Goal: Task Accomplishment & Management: Use online tool/utility

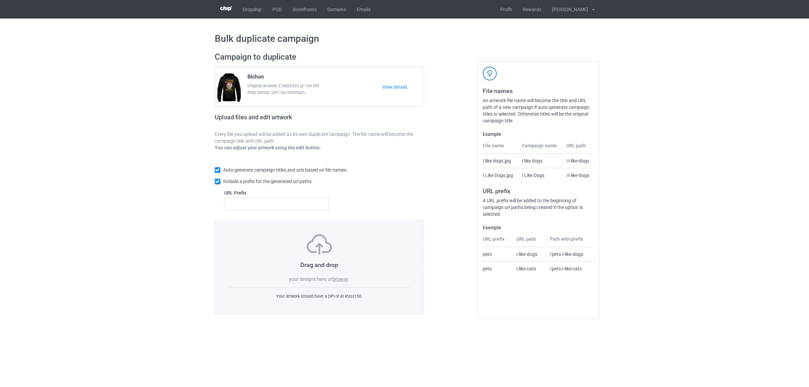
click at [337, 281] on label "browse" at bounding box center [340, 278] width 16 height 5
click at [0, 0] on input "browse" at bounding box center [0, 0] width 0 height 0
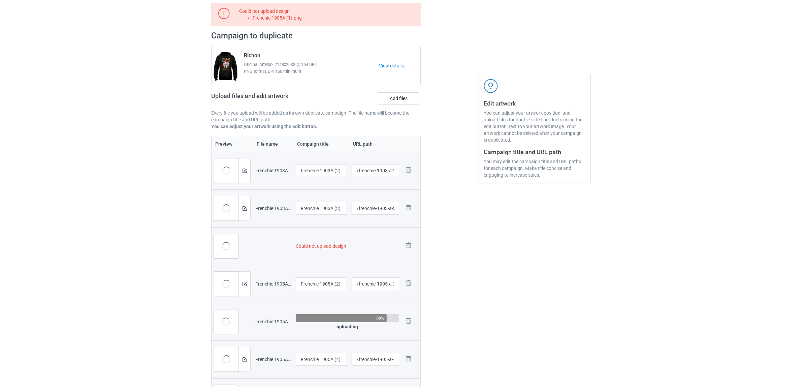
scroll to position [126, 0]
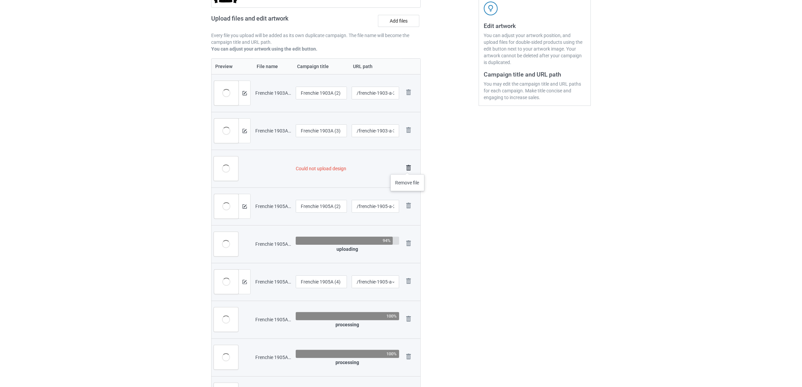
click at [408, 167] on img at bounding box center [408, 167] width 9 height 9
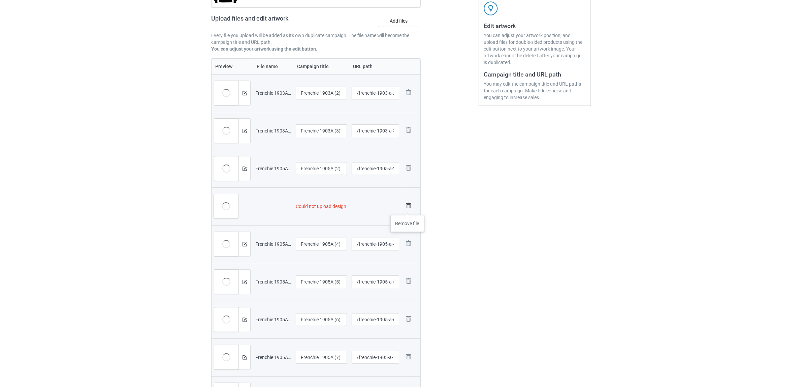
click at [408, 208] on img at bounding box center [408, 205] width 9 height 9
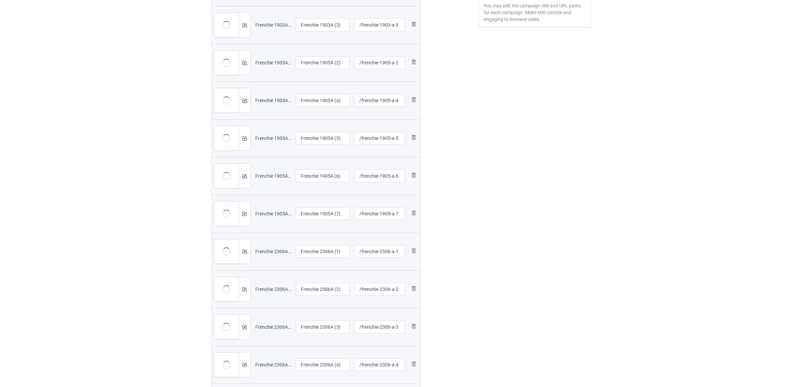
scroll to position [141, 0]
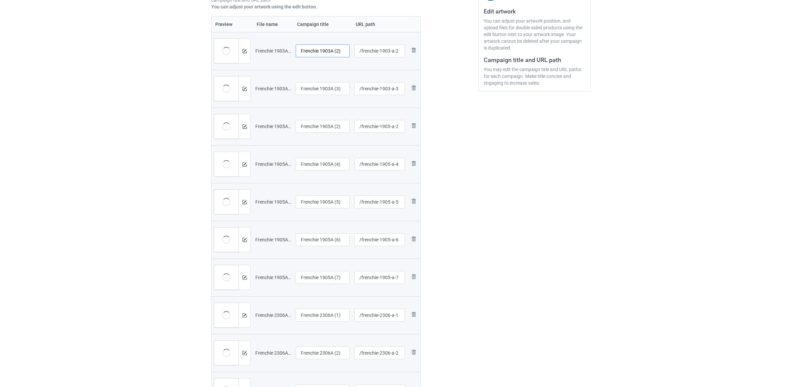
drag, startPoint x: 320, startPoint y: 52, endPoint x: 351, endPoint y: 50, distance: 31.1
click at [351, 50] on td "Frenchie 1903A (2)" at bounding box center [323, 51] width 59 height 38
click at [315, 48] on input "Frenchie" at bounding box center [323, 50] width 54 height 13
type input "Frenchie"
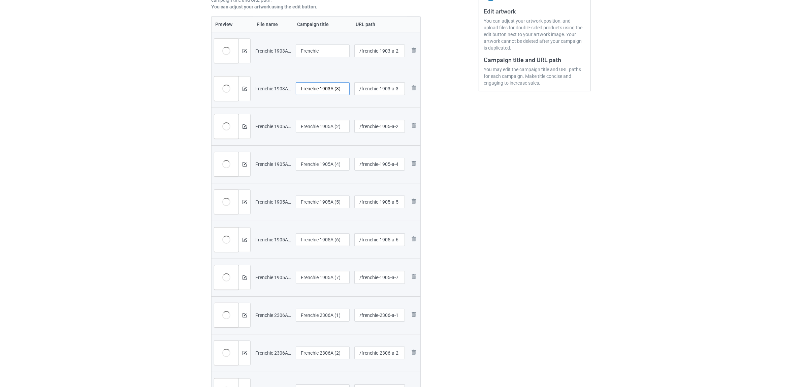
click at [327, 89] on input "Frenchie 1903A (3)" at bounding box center [323, 88] width 54 height 13
paste input "text"
type input "Frenchie"
click at [326, 127] on input "Frenchie 1905A (2)" at bounding box center [323, 126] width 54 height 13
paste input "text"
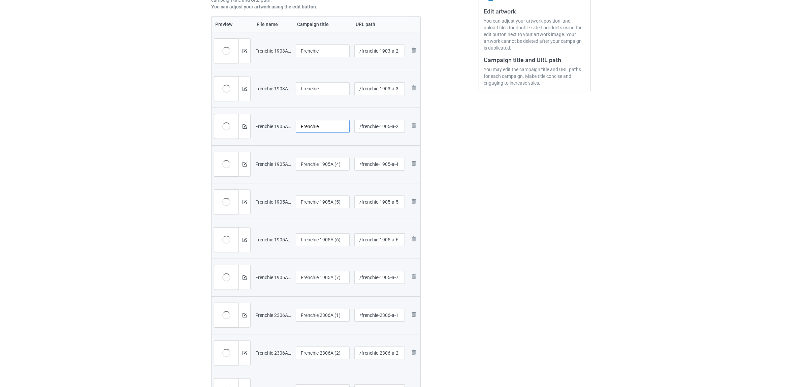
type input "Frenchie"
click at [319, 165] on input "Frenchie 1905A (4)" at bounding box center [323, 164] width 54 height 13
paste input "text"
type input "Frenchie"
click at [322, 201] on input "Frenchie 1905A (5)" at bounding box center [323, 201] width 54 height 13
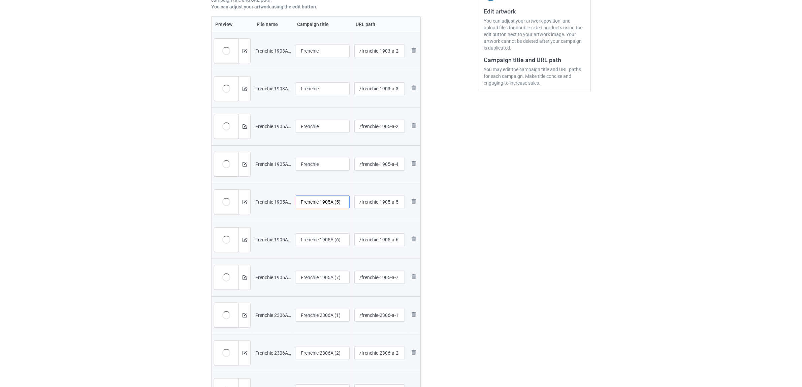
paste input "text"
type input "Frenchie"
click at [317, 235] on input "Frenchie 1905A (6)" at bounding box center [323, 239] width 54 height 13
paste input "text"
type input "Frenchie"
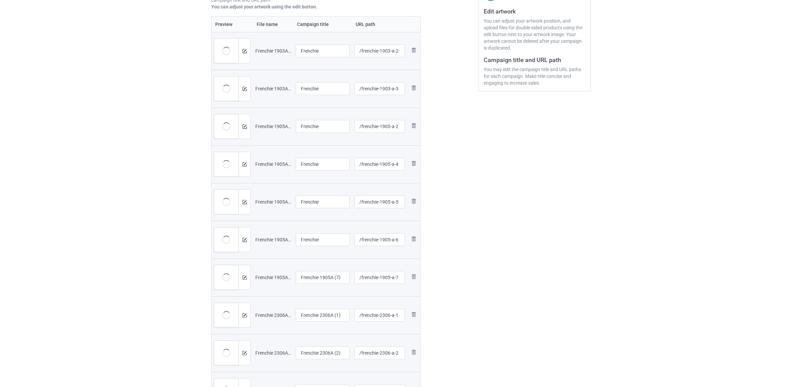
click at [318, 285] on div at bounding box center [323, 286] width 54 height 4
click at [319, 275] on input "Frenchie 1905A (7)" at bounding box center [323, 277] width 54 height 13
paste input "text"
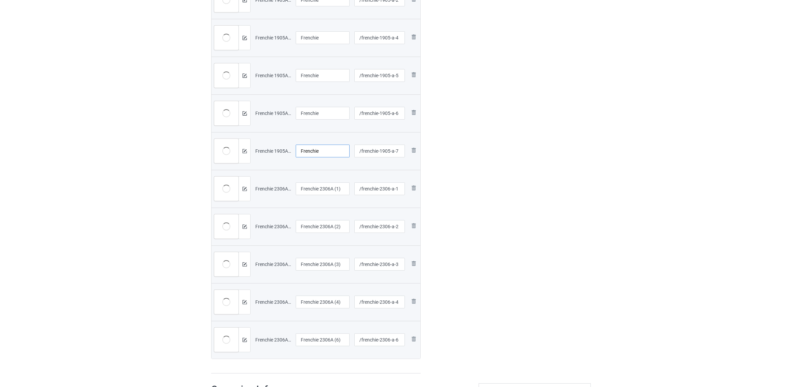
type input "Frenchie"
click at [314, 191] on input "Frenchie 2306A (1)" at bounding box center [323, 188] width 54 height 13
paste input "text"
type input "Frenchie"
click at [321, 224] on input "Frenchie 2306A (2)" at bounding box center [323, 226] width 54 height 13
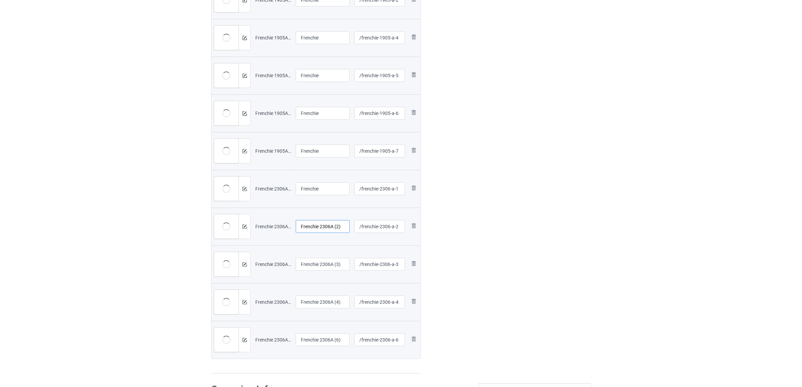
paste input "text"
type input "Frenchie"
click at [322, 260] on input "Frenchie 2306A (3)" at bounding box center [323, 264] width 54 height 13
paste input "text"
type input "Frenchie"
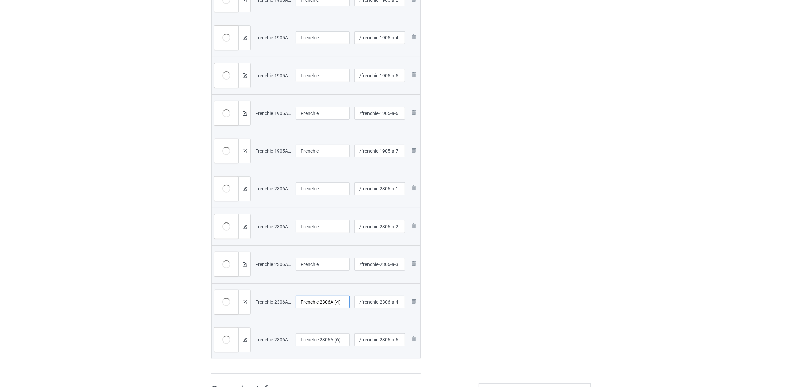
click at [315, 300] on input "Frenchie 2306A (4)" at bounding box center [323, 302] width 54 height 13
paste input "text"
type input "Frenchie"
click at [313, 337] on input "Frenchie 2306A (6)" at bounding box center [323, 339] width 54 height 13
paste input "text"
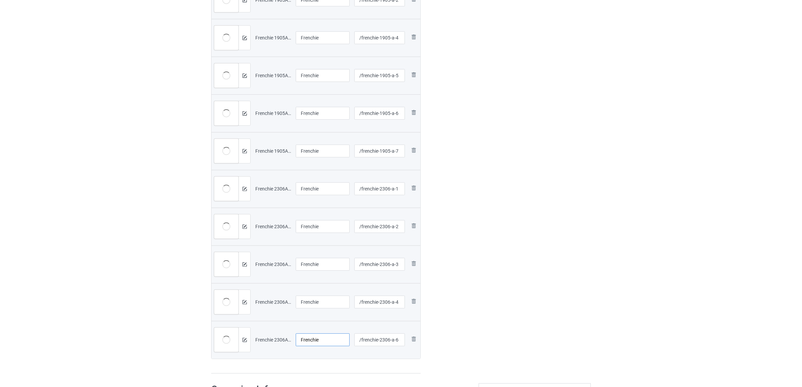
type input "Frenchie"
click at [507, 305] on div "Edit artwork You can adjust your artwork position, and upload files for double-…" at bounding box center [535, 79] width 122 height 599
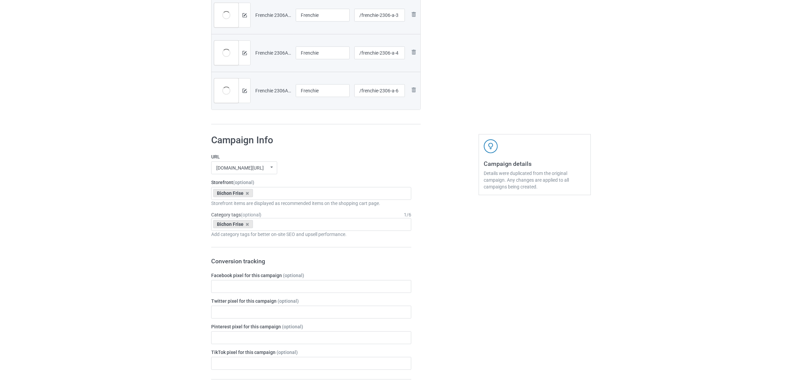
scroll to position [562, 0]
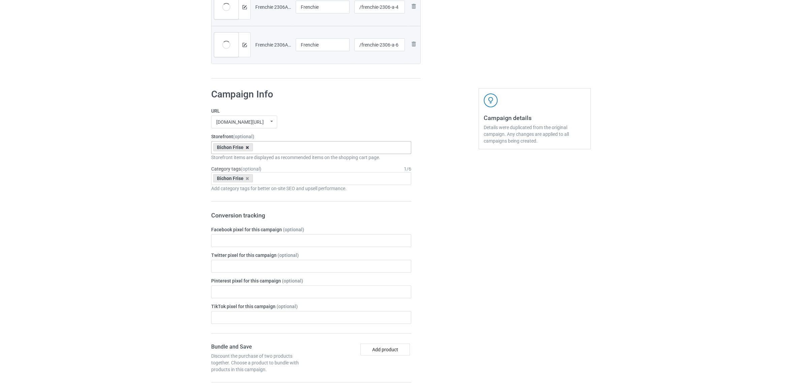
click at [248, 147] on icon at bounding box center [247, 147] width 3 height 4
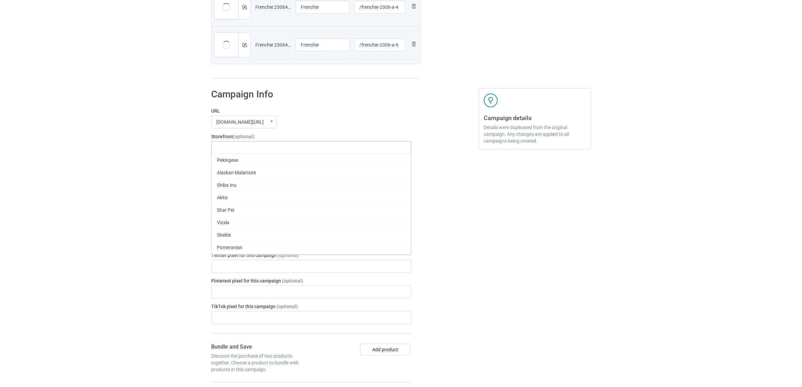
paste input "Frenchie"
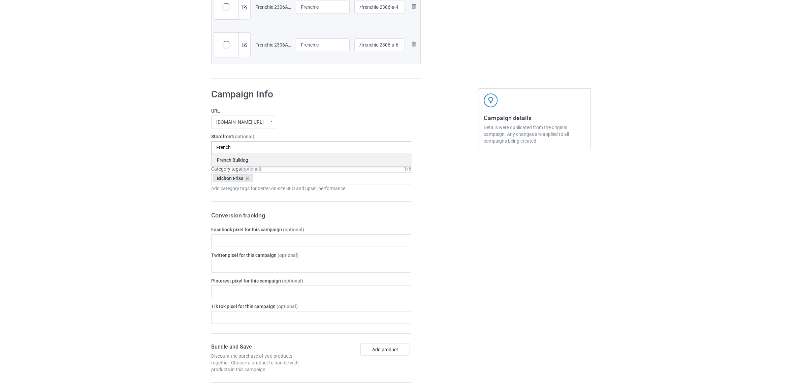
type input "French"
click at [233, 159] on div "French Bulldog" at bounding box center [312, 160] width 200 height 12
click at [246, 178] on icon at bounding box center [247, 178] width 3 height 4
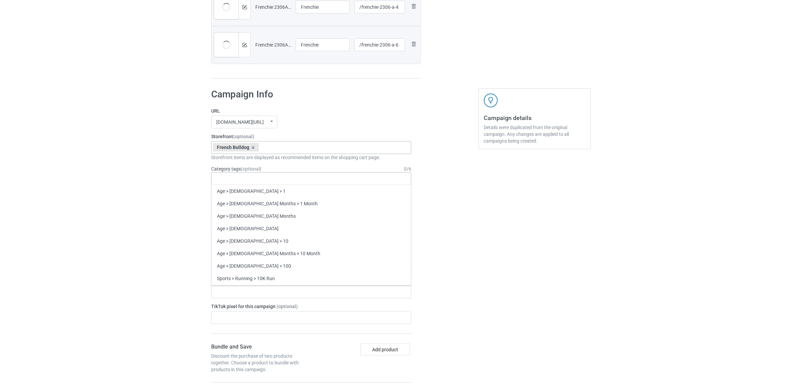
paste input "Frenchie"
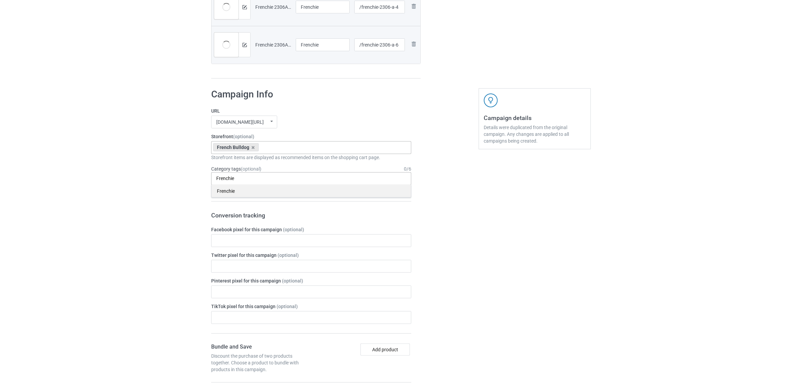
type input "Frenchie"
click at [226, 193] on div "Frenchie" at bounding box center [312, 191] width 200 height 12
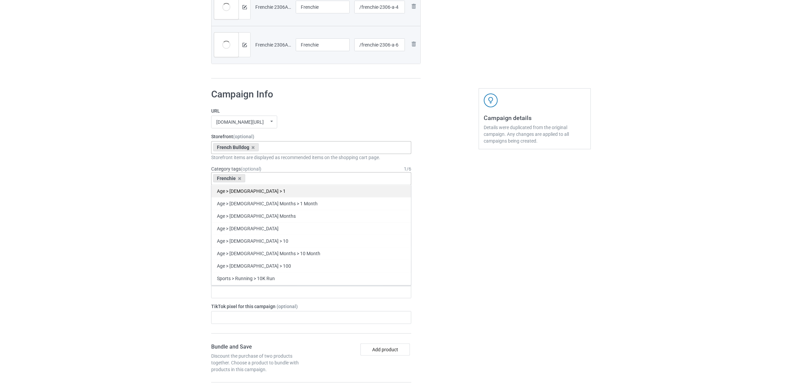
paste input "Frenchie"
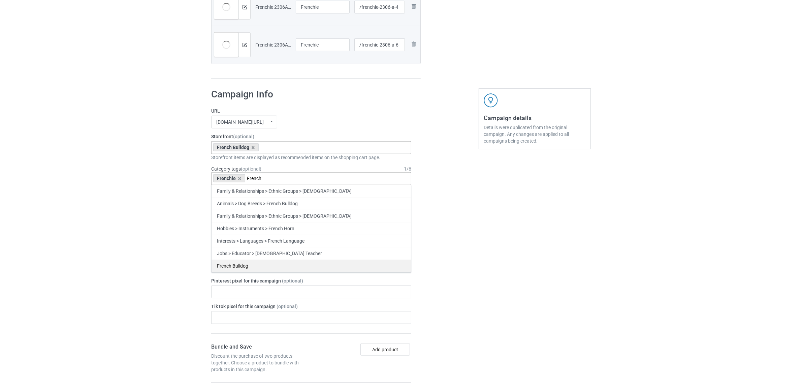
type input "French"
click at [241, 266] on div "French Bulldog" at bounding box center [312, 265] width 200 height 12
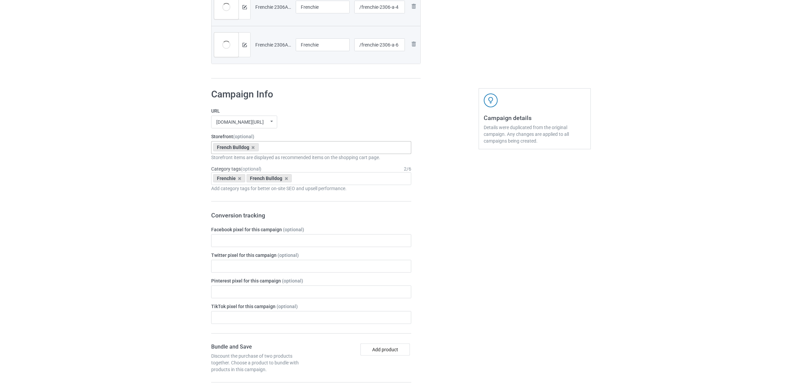
click at [125, 220] on div "Bulk duplicate campaign Campaign to duplicate Bichon Original Artwork 2148x2933…" at bounding box center [401, 83] width 802 height 1255
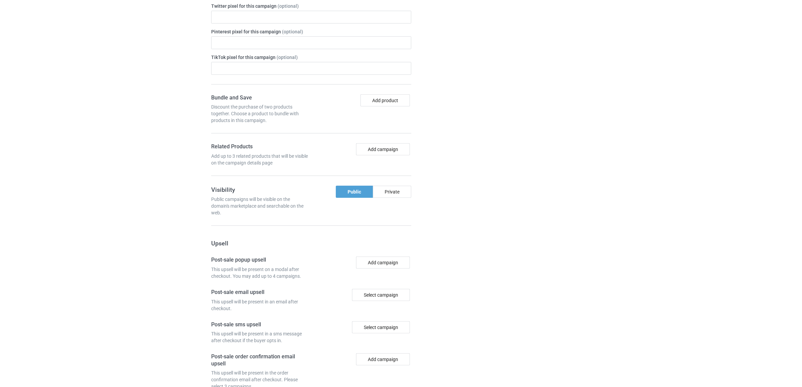
scroll to position [889, 0]
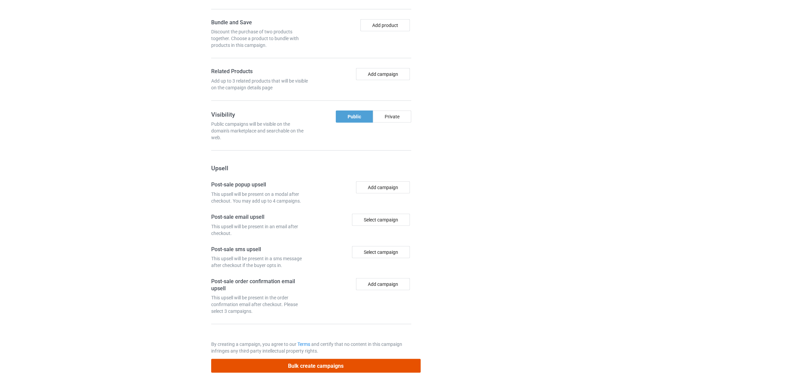
click at [307, 368] on button "Bulk create campaigns" at bounding box center [316, 366] width 210 height 14
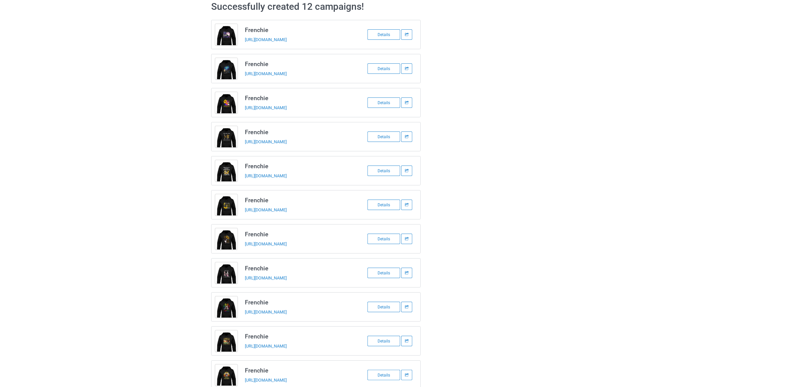
scroll to position [0, 0]
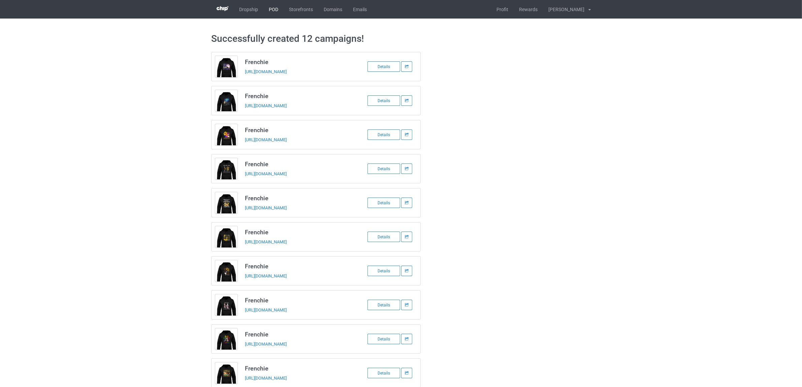
click at [270, 8] on link "POD" at bounding box center [274, 9] width 20 height 19
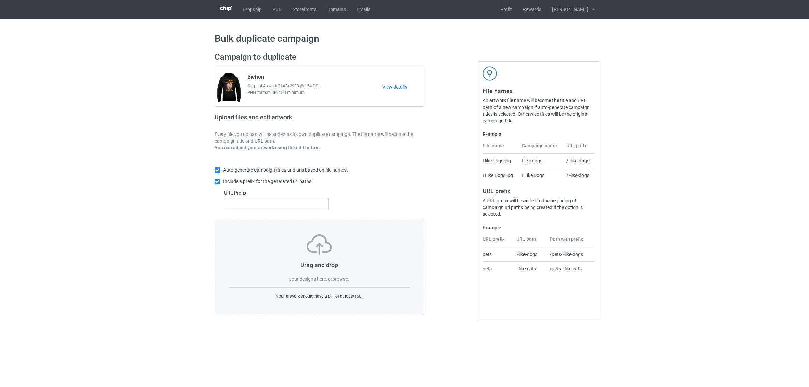
click at [338, 278] on label "browse" at bounding box center [340, 278] width 16 height 5
click at [0, 0] on input "browse" at bounding box center [0, 0] width 0 height 0
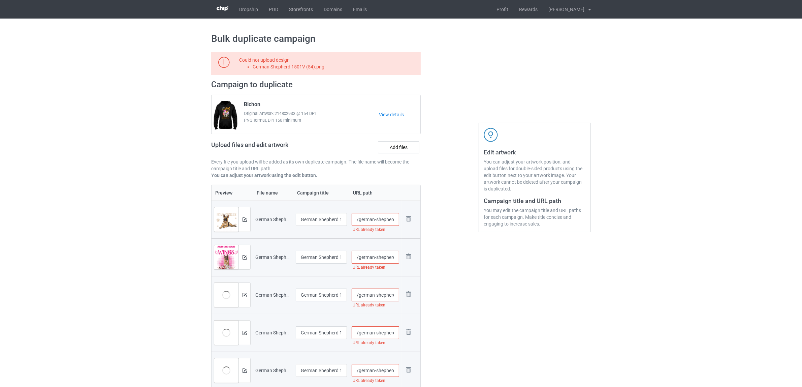
scroll to position [211, 0]
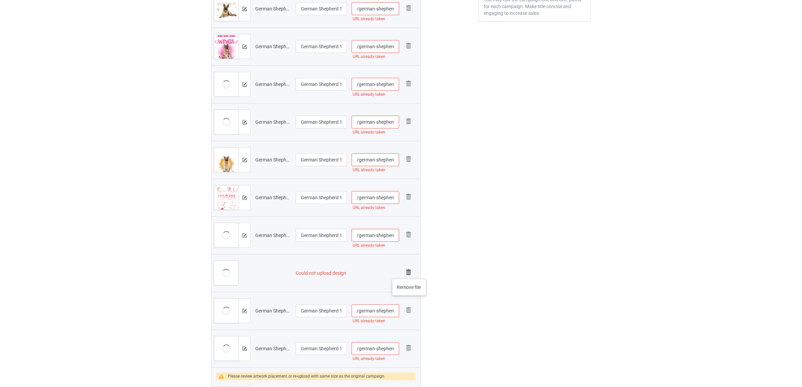
click at [409, 272] on img at bounding box center [408, 272] width 9 height 9
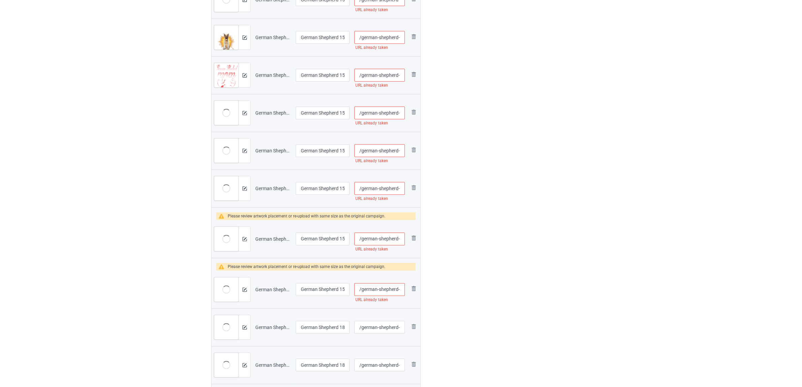
scroll to position [309, 0]
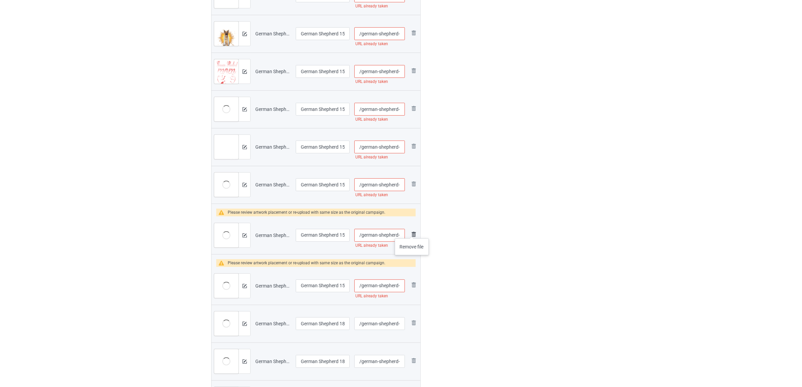
click at [413, 232] on img at bounding box center [414, 234] width 8 height 8
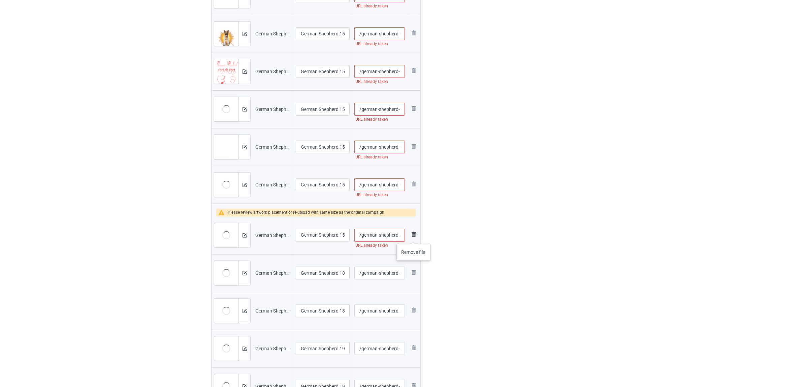
click at [414, 237] on img at bounding box center [414, 234] width 8 height 8
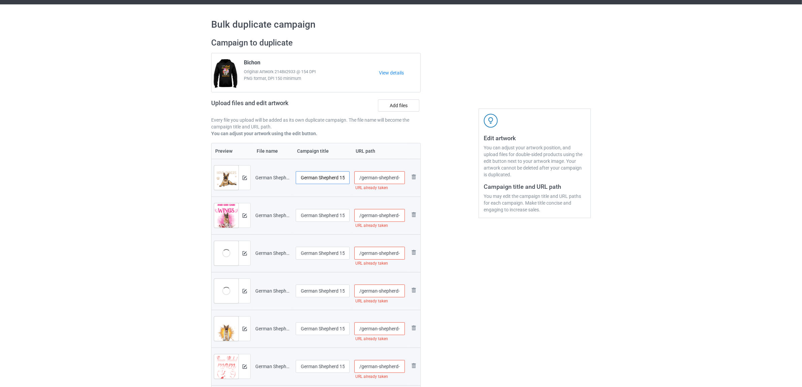
scroll to position [0, 19]
drag, startPoint x: 341, startPoint y: 176, endPoint x: 355, endPoint y: 179, distance: 13.7
click at [355, 179] on tr "Preview and edit artwork German Shepherd 1501V (10).png German Shepherd 1501V (…" at bounding box center [316, 178] width 209 height 38
drag, startPoint x: 344, startPoint y: 178, endPoint x: 272, endPoint y: 169, distance: 71.9
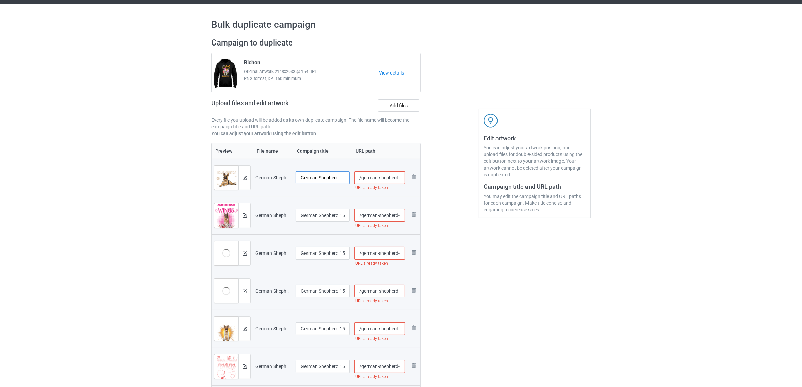
click at [272, 169] on tr "Preview and edit artwork German Shepherd 1501V (10).png German Shepherd /german…" at bounding box center [316, 178] width 209 height 38
type input "German Shepherd"
click at [319, 215] on input "German Shepherd 1501V (13)" at bounding box center [323, 215] width 54 height 13
paste input "text"
type input "German Shepherd"
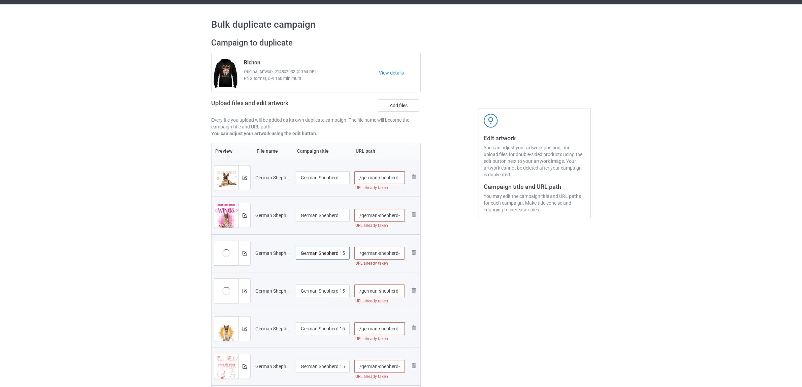
click at [317, 253] on input "German Shepherd 1501V (19)" at bounding box center [323, 253] width 54 height 13
paste input "text"
type input "German Shepherd"
click at [317, 293] on input "German Shepherd 1501V (22)" at bounding box center [323, 290] width 54 height 13
paste input "text"
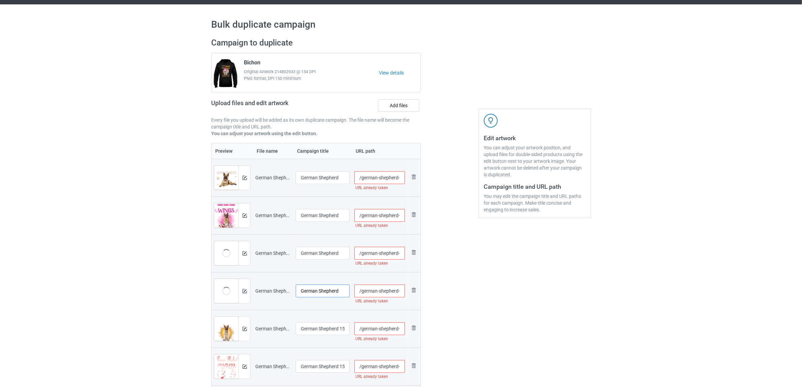
type input "German Shepherd"
click at [323, 331] on input "German Shepherd 1501V (23)" at bounding box center [323, 328] width 54 height 13
paste input "text"
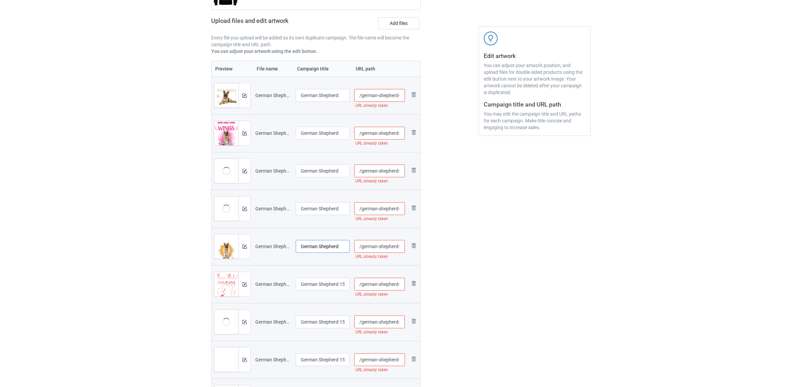
scroll to position [141, 0]
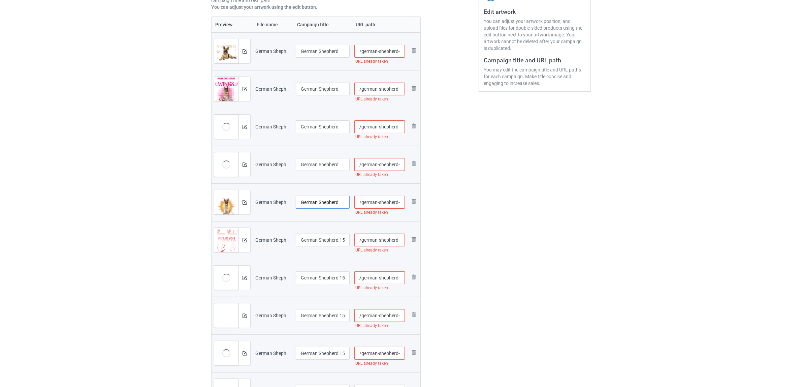
type input "German Shepherd"
click at [320, 239] on input "German Shepherd 1501V (50)" at bounding box center [323, 240] width 54 height 13
paste input "text"
type input "German Shepherd"
click at [321, 281] on input "German Shepherd 1501V (53)" at bounding box center [323, 277] width 54 height 13
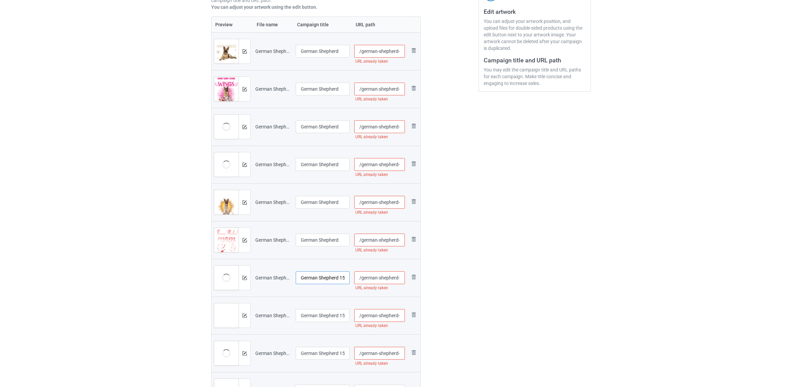
paste input "text"
type input "German Shepherd"
click at [324, 309] on td "German Shepherd 1501V (63)" at bounding box center [323, 316] width 59 height 38
click at [321, 317] on input "German Shepherd 1501V (63)" at bounding box center [323, 315] width 54 height 13
paste input "text"
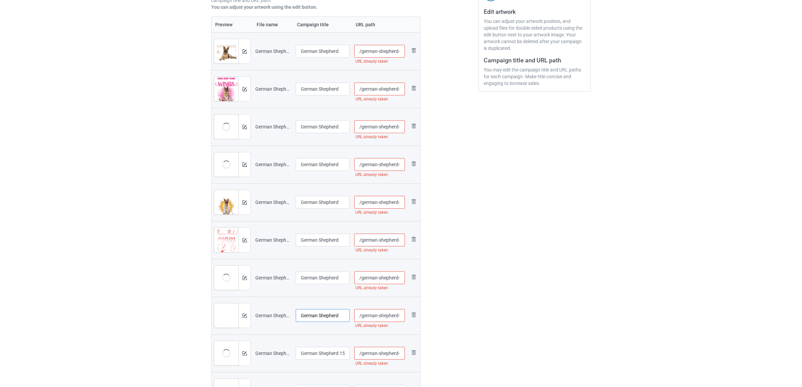
type input "German Shepherd"
click at [334, 352] on input "German Shepherd 1501V (65)" at bounding box center [323, 353] width 54 height 13
paste input "text"
type input "German Shepherd"
click at [577, 329] on div "Edit artwork You can adjust your artwork position, and upload files for double-…" at bounding box center [535, 225] width 122 height 636
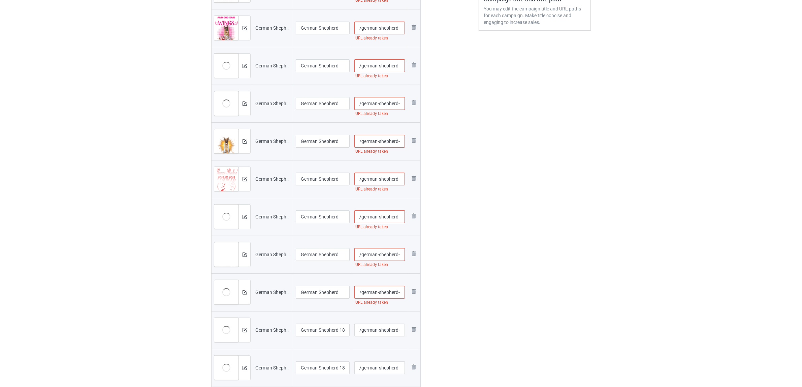
scroll to position [267, 0]
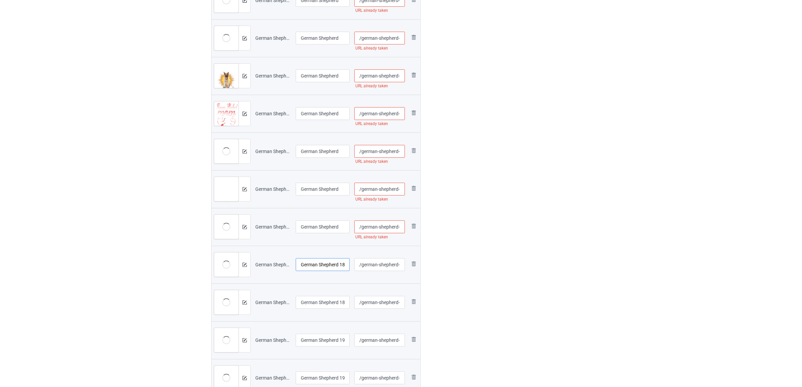
click at [322, 267] on input "German Shepherd 1809 (1)" at bounding box center [323, 264] width 54 height 13
paste input "text"
type input "German Shepherd"
click at [310, 303] on input "German Shepherd 1809 (3)" at bounding box center [323, 302] width 54 height 13
paste input "text"
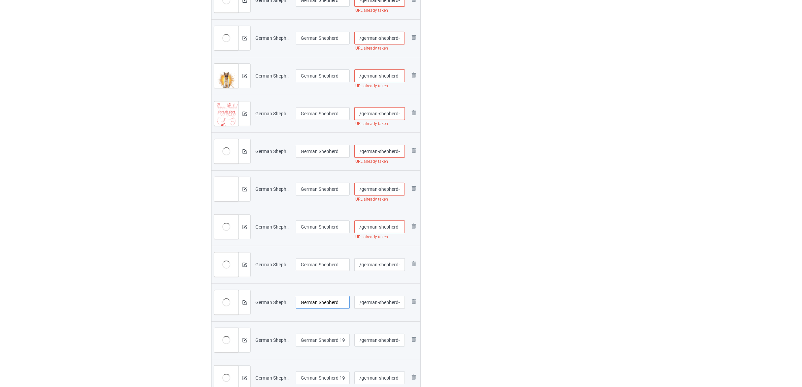
type input "German Shepherd"
click at [320, 343] on input "German Shepherd 1905A (2)" at bounding box center [323, 340] width 54 height 13
paste input "text"
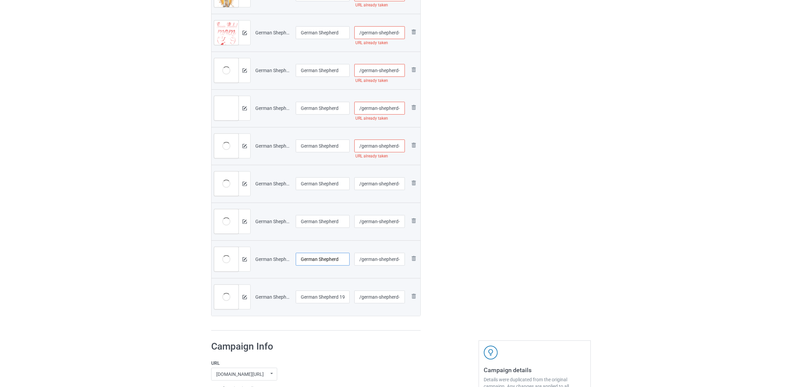
scroll to position [393, 0]
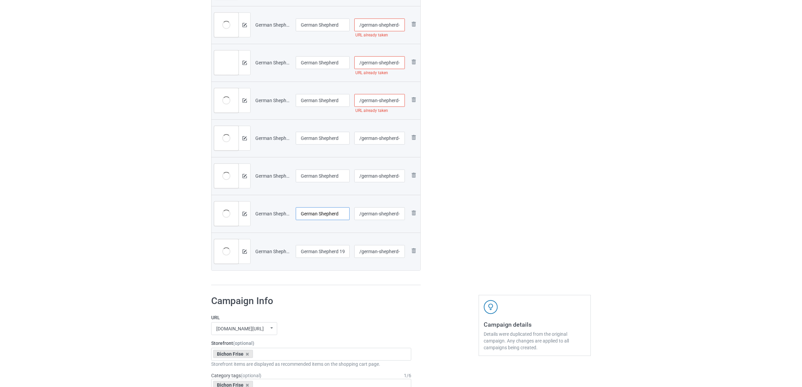
type input "German Shepherd"
click at [321, 249] on input "German Shepherd 1905A (3)" at bounding box center [323, 251] width 54 height 13
paste input "text"
type input "German Shepherd"
click at [328, 302] on h1 "Campaign Info" at bounding box center [311, 301] width 200 height 12
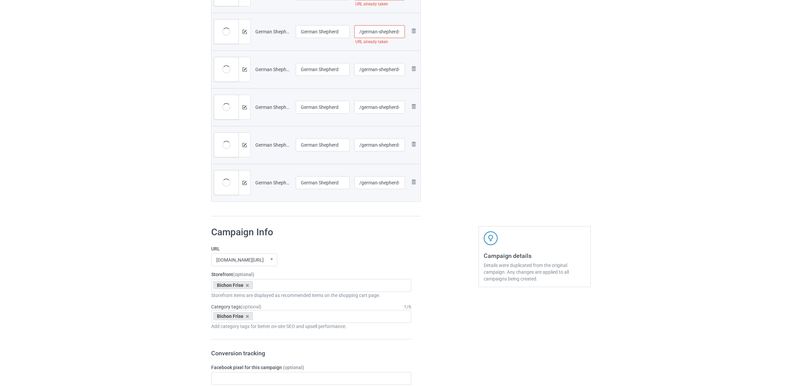
scroll to position [562, 0]
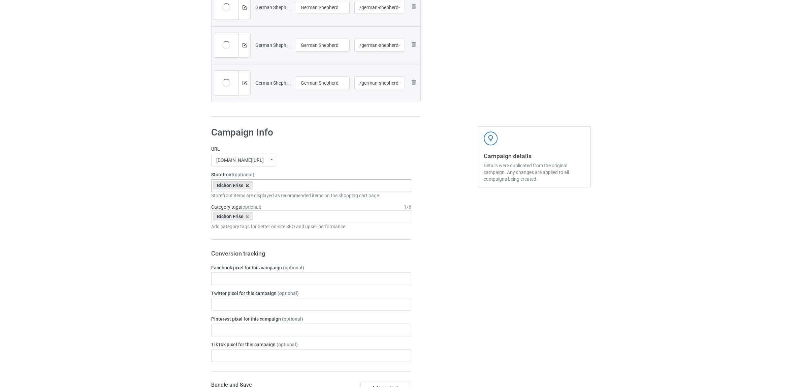
click at [248, 185] on icon at bounding box center [247, 185] width 3 height 4
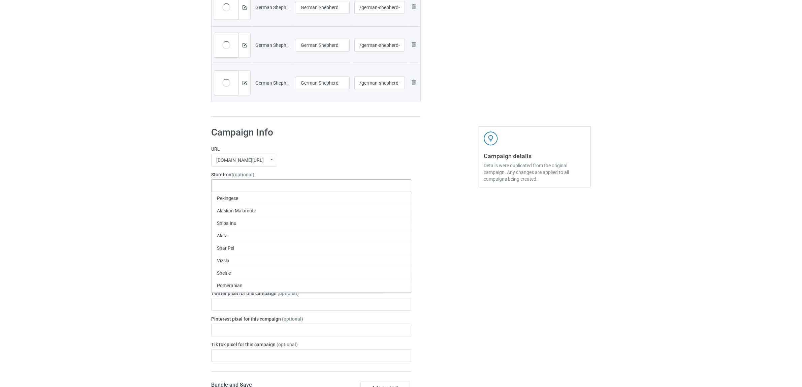
paste input "German Shepherd"
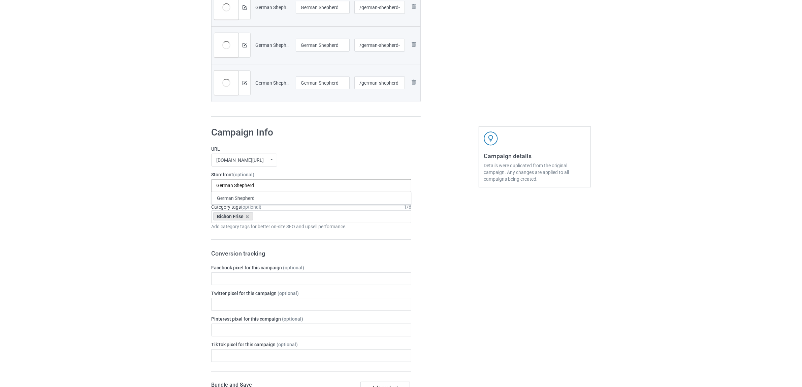
type input "German Shepherd"
click at [238, 200] on div "German Shepherd" at bounding box center [312, 198] width 200 height 12
click at [248, 216] on icon at bounding box center [247, 216] width 3 height 4
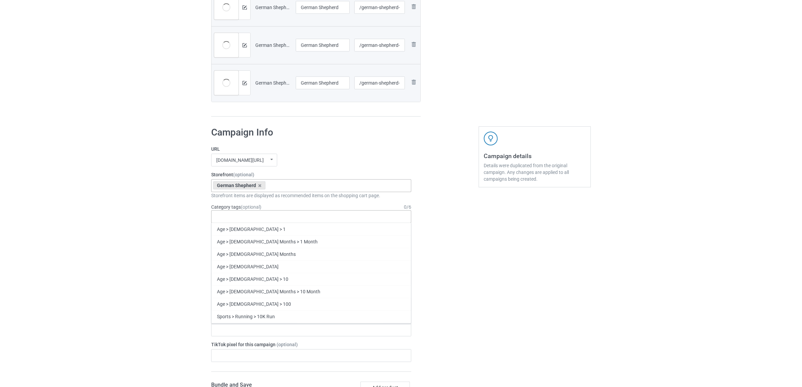
paste input "German Shepherd"
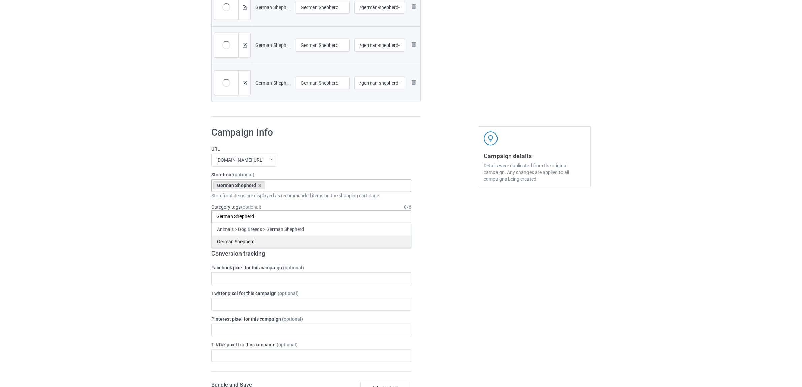
type input "German Shepherd"
click at [240, 239] on div "German Shepherd" at bounding box center [312, 241] width 200 height 12
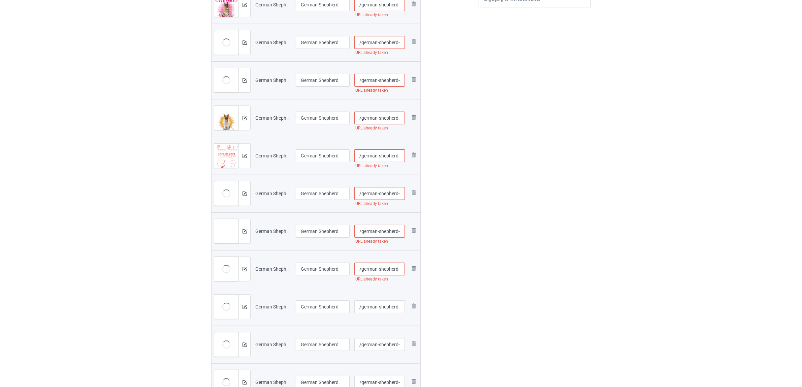
scroll to position [0, 21]
drag, startPoint x: 392, startPoint y: 233, endPoint x: 474, endPoint y: 240, distance: 82.9
click at [477, 241] on div "Campaign to duplicate Bichon Original Artwork 2148x2933 @ 154 DPI PNG format, D…" at bounding box center [401, 140] width 389 height 636
click at [385, 231] on input "/german-shepherd-1501-v-63" at bounding box center [380, 231] width 51 height 13
type input "/german-shepherd-15a01-v-63"
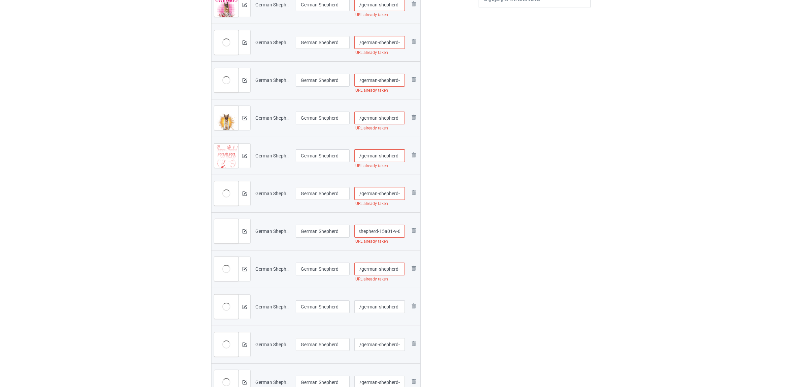
click at [524, 237] on div "Edit artwork You can adjust your artwork position, and upload files for double-…" at bounding box center [535, 140] width 122 height 636
drag, startPoint x: 373, startPoint y: 188, endPoint x: 473, endPoint y: 206, distance: 101.8
click at [479, 206] on div "Campaign to duplicate Bichon Original Artwork 2148x2933 @ 154 DPI PNG format, D…" at bounding box center [401, 140] width 389 height 636
click at [383, 190] on input "/german-shepherd-1501-v-53" at bounding box center [380, 193] width 51 height 13
type input "/german-shepherd-1a501-v-53"
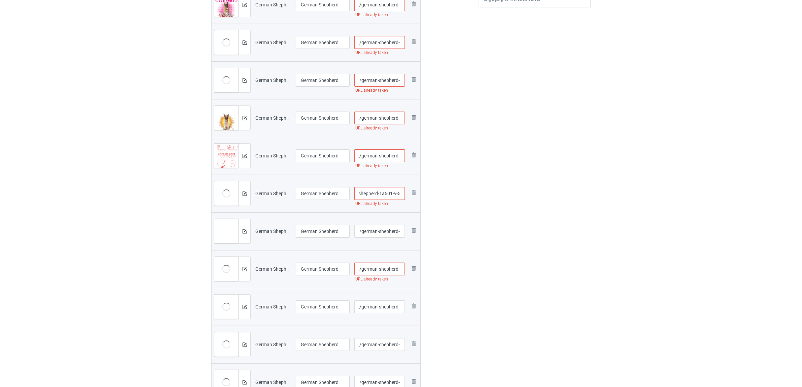
click at [468, 201] on div at bounding box center [450, 140] width 49 height 636
drag, startPoint x: 368, startPoint y: 157, endPoint x: 457, endPoint y: 164, distance: 88.6
click at [467, 164] on div "Campaign to duplicate Bichon Original Artwork 2148x2933 @ 154 DPI PNG format, D…" at bounding box center [401, 140] width 389 height 636
click at [384, 155] on input "/german-shepherd-1501-v-50" at bounding box center [380, 155] width 51 height 13
type input "/german-shepherd-15a101-v-50"
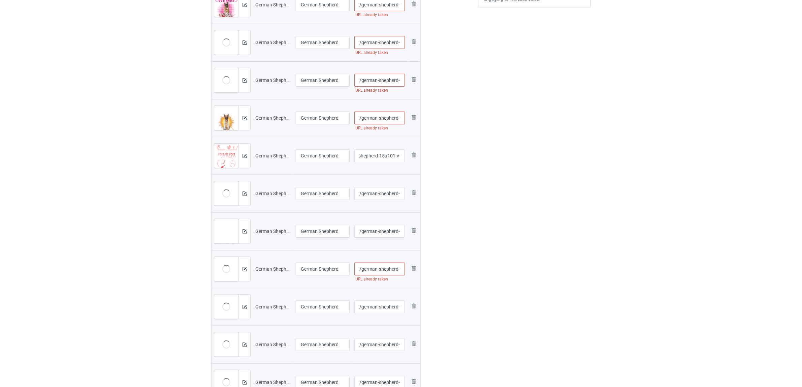
drag, startPoint x: 504, startPoint y: 196, endPoint x: 414, endPoint y: 137, distance: 108.5
click at [503, 196] on div "Edit artwork You can adjust your artwork position, and upload files for double-…" at bounding box center [535, 140] width 122 height 636
drag, startPoint x: 371, startPoint y: 115, endPoint x: 476, endPoint y: 122, distance: 105.4
click at [476, 122] on div "Campaign to duplicate Bichon Original Artwork 2148x2933 @ 154 DPI PNG format, D…" at bounding box center [401, 140] width 389 height 636
click at [384, 117] on input "/german-shepherd-1501-v-23" at bounding box center [380, 118] width 51 height 13
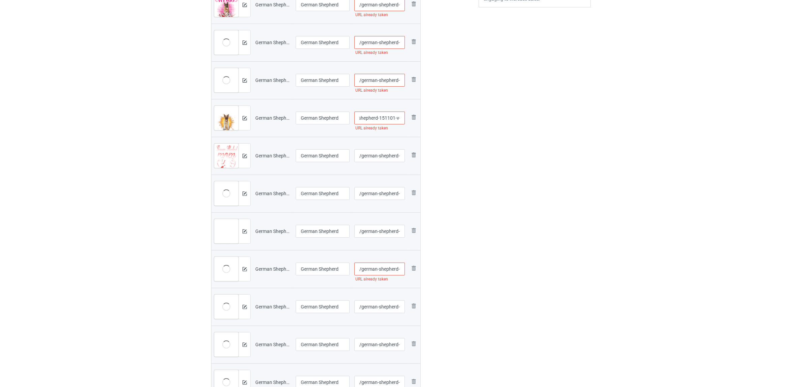
type input "/german-shepherd-151101-v-23"
click at [479, 201] on div "Edit artwork You can adjust your artwork position, and upload files for double-…" at bounding box center [535, 140] width 122 height 636
drag, startPoint x: 380, startPoint y: 267, endPoint x: 494, endPoint y: 280, distance: 115.0
click at [511, 278] on div "Campaign to duplicate Bichon Original Artwork 2148x2933 @ 154 DPI PNG format, D…" at bounding box center [401, 140] width 389 height 636
click at [388, 268] on input "/german-shepherd-1501-v-65" at bounding box center [380, 269] width 51 height 13
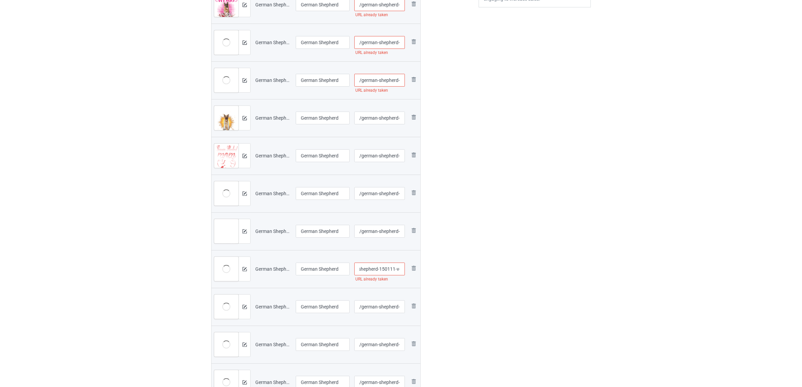
type input "/german-shepherd-150111-v-65"
drag, startPoint x: 496, startPoint y: 208, endPoint x: 428, endPoint y: 113, distance: 116.4
click at [496, 203] on div "Edit artwork You can adjust your artwork position, and upload files for double-…" at bounding box center [535, 140] width 122 height 636
drag, startPoint x: 375, startPoint y: 78, endPoint x: 479, endPoint y: 100, distance: 106.2
click at [501, 100] on div "Campaign to duplicate Bichon Original Artwork 2148x2933 @ 154 DPI PNG format, D…" at bounding box center [401, 140] width 389 height 636
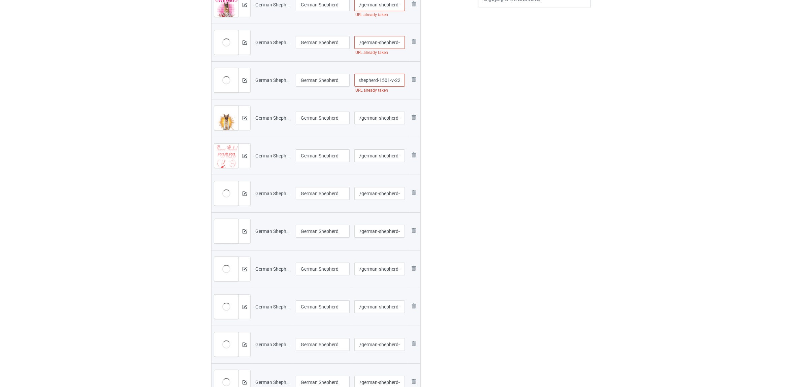
click at [385, 81] on input "/german-shepherd-1501-v-22" at bounding box center [380, 80] width 51 height 13
type input "/germa1"
click at [460, 88] on div at bounding box center [450, 140] width 49 height 636
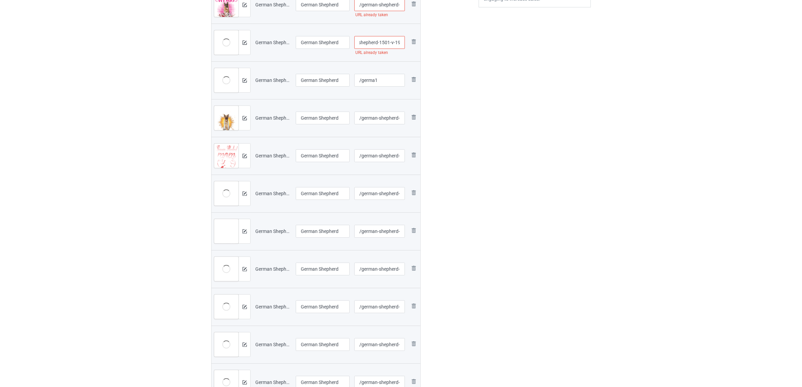
drag, startPoint x: 389, startPoint y: 44, endPoint x: 467, endPoint y: 52, distance: 78.3
click at [481, 52] on div "Campaign to duplicate Bichon Original Artwork 2148x2933 @ 154 DPI PNG format, D…" at bounding box center [401, 140] width 389 height 636
click at [395, 41] on input "/german-shepherd-1501-v-19" at bounding box center [380, 42] width 51 height 13
type input "/german-shepherd-1501-v-119"
click at [514, 71] on div "Edit artwork You can adjust your artwork position, and upload files for double-…" at bounding box center [535, 140] width 122 height 636
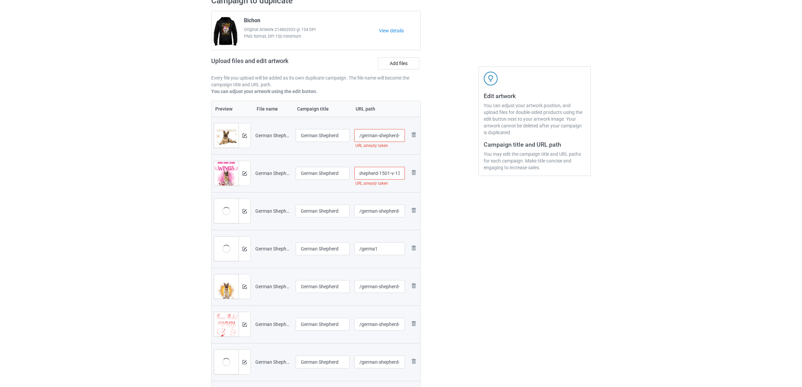
drag, startPoint x: 378, startPoint y: 176, endPoint x: 532, endPoint y: 183, distance: 154.2
click at [532, 183] on div "Campaign to duplicate Bichon Original Artwork 2148x2933 @ 154 DPI PNG format, D…" at bounding box center [401, 309] width 389 height 636
click at [385, 169] on input "/german-shepherd-1501-v-13" at bounding box center [380, 173] width 51 height 13
type input "/german-shepherd-151101-v-13"
drag, startPoint x: 484, startPoint y: 209, endPoint x: 427, endPoint y: 173, distance: 67.6
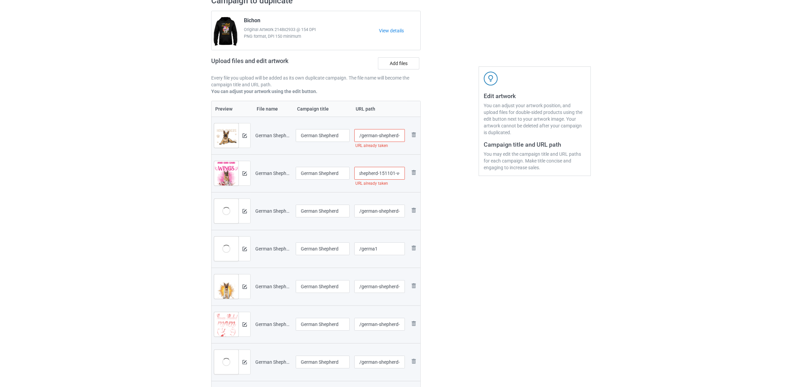
click at [484, 209] on div "Edit artwork You can adjust your artwork position, and upload files for double-…" at bounding box center [535, 309] width 122 height 636
drag, startPoint x: 380, startPoint y: 137, endPoint x: 465, endPoint y: 146, distance: 86.0
click at [467, 146] on div "Campaign to duplicate Bichon Original Artwork 2148x2933 @ 154 DPI PNG format, D…" at bounding box center [401, 309] width 389 height 636
click at [381, 133] on input "/german-shepherd-1501-v-10" at bounding box center [380, 135] width 51 height 13
type input "/german-shepherd-11501-v-10"
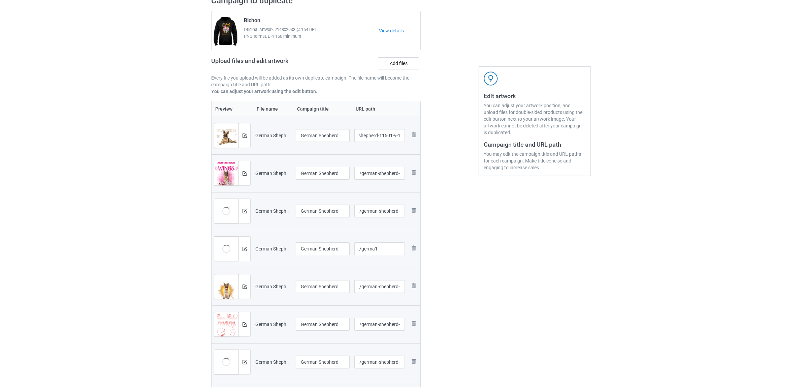
click at [469, 187] on div at bounding box center [450, 309] width 49 height 636
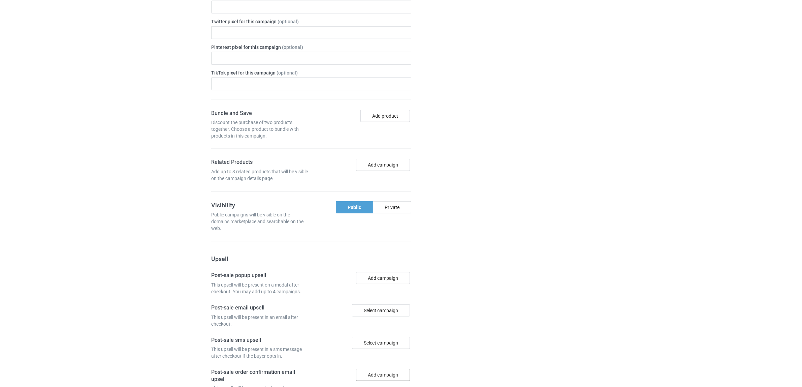
scroll to position [926, 0]
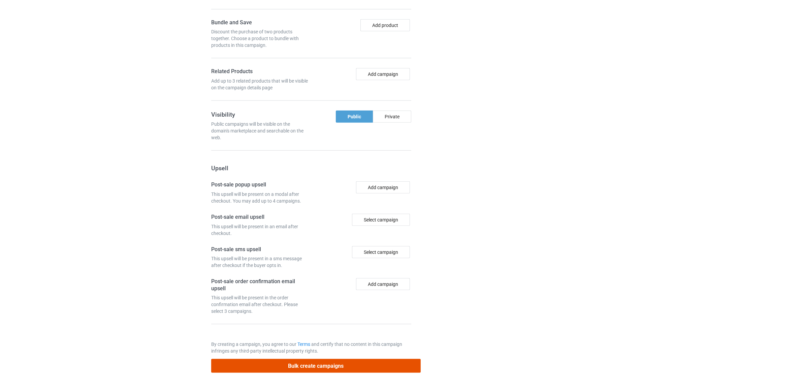
click at [324, 366] on button "Bulk create campaigns" at bounding box center [316, 366] width 210 height 14
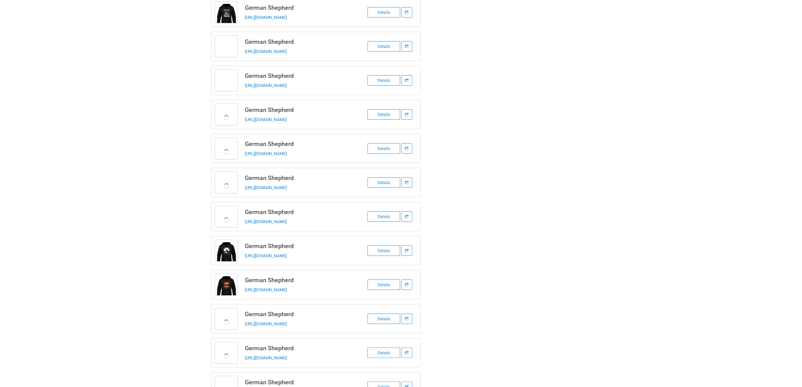
scroll to position [0, 0]
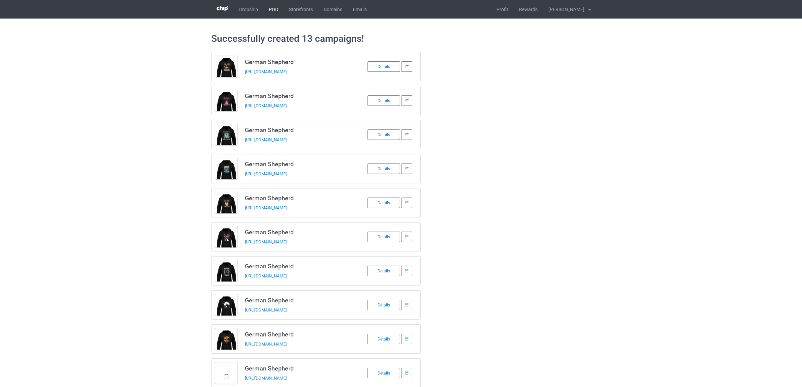
click at [271, 7] on link "POD" at bounding box center [274, 9] width 20 height 19
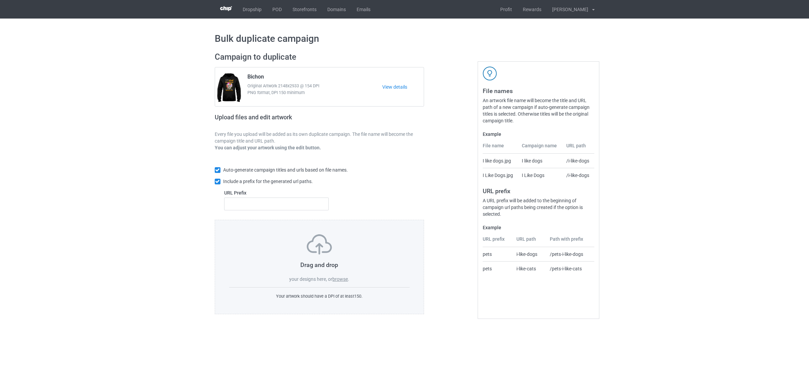
click at [341, 278] on label "browse" at bounding box center [340, 278] width 16 height 5
click at [0, 0] on input "browse" at bounding box center [0, 0] width 0 height 0
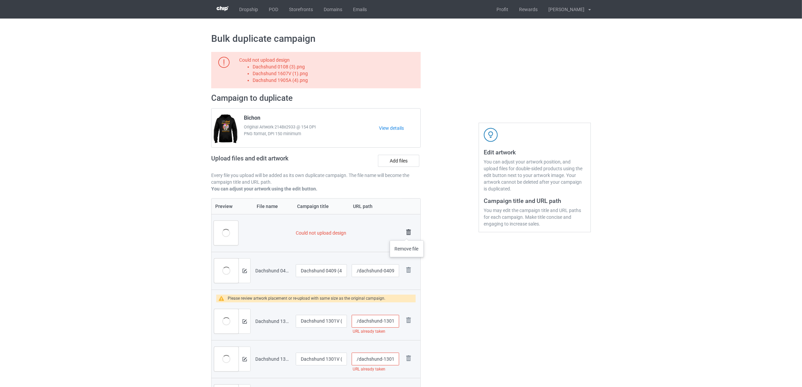
click at [407, 234] on img at bounding box center [408, 231] width 9 height 9
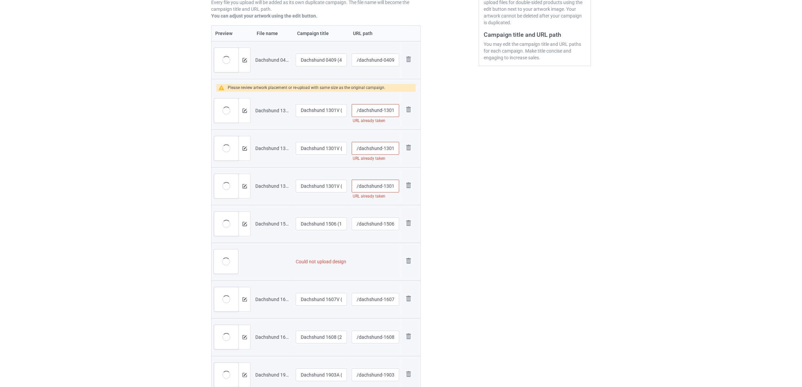
scroll to position [169, 0]
drag, startPoint x: 409, startPoint y: 258, endPoint x: 412, endPoint y: 255, distance: 4.8
click at [0, 0] on img at bounding box center [0, 0] width 0 height 0
click at [410, 106] on img at bounding box center [408, 106] width 9 height 9
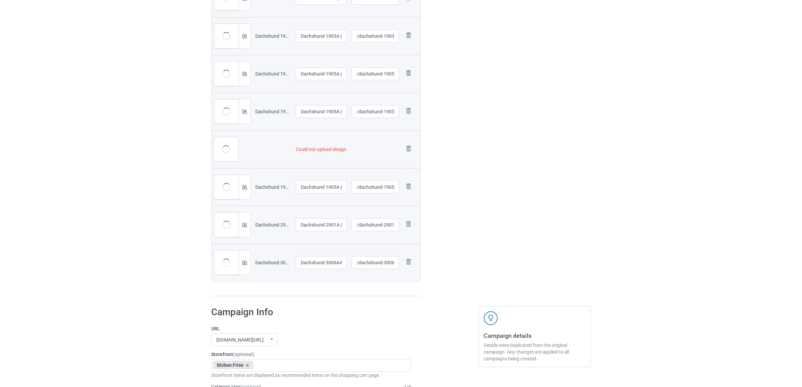
scroll to position [499, 0]
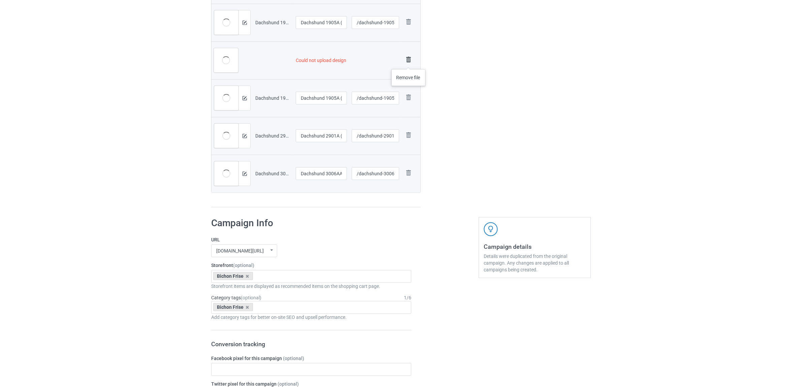
click at [409, 60] on img at bounding box center [408, 59] width 9 height 9
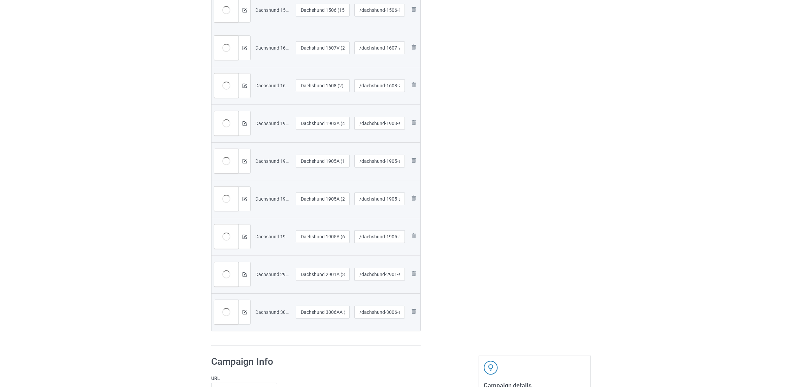
scroll to position [134, 0]
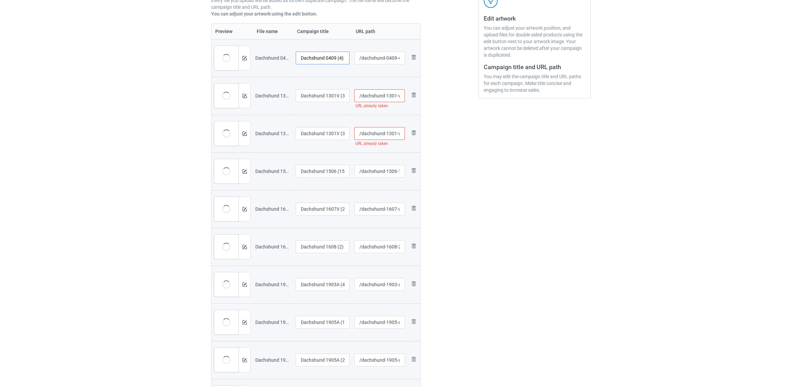
drag, startPoint x: 326, startPoint y: 56, endPoint x: 355, endPoint y: 59, distance: 29.5
click at [355, 59] on tr "Preview and edit artwork Dachshund 0409 (4).png Dachshund 0409 (4) /dachshund-0…" at bounding box center [316, 58] width 209 height 38
click at [315, 57] on input "Dachshund" at bounding box center [323, 58] width 54 height 13
type input "Dachshund"
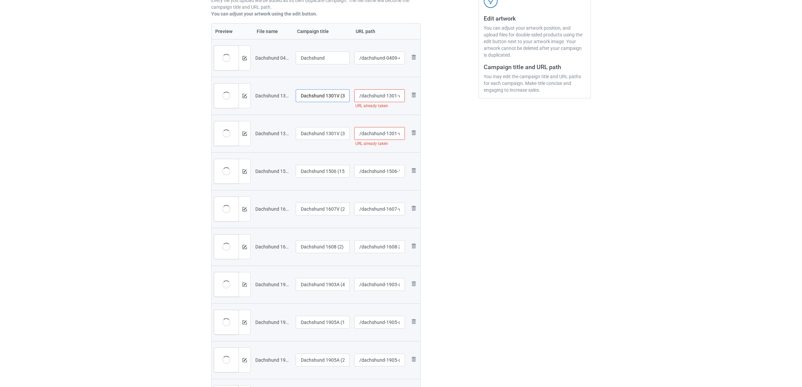
click at [328, 99] on input "Dachshund 1301V (34)" at bounding box center [323, 95] width 54 height 13
paste input "text"
type input "Dachshund"
click at [320, 128] on input "Dachshund 1301V (39)" at bounding box center [323, 133] width 54 height 13
paste input "text"
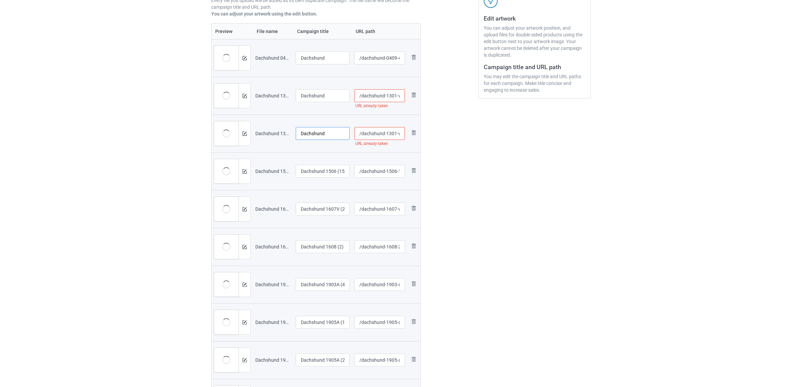
type input "Dachshund"
click at [324, 176] on input "Dachshund 1506 (15)" at bounding box center [323, 171] width 54 height 13
paste input "text"
type input "Dachshund"
click at [316, 208] on input "Dachshund 1607V (2)" at bounding box center [323, 209] width 54 height 13
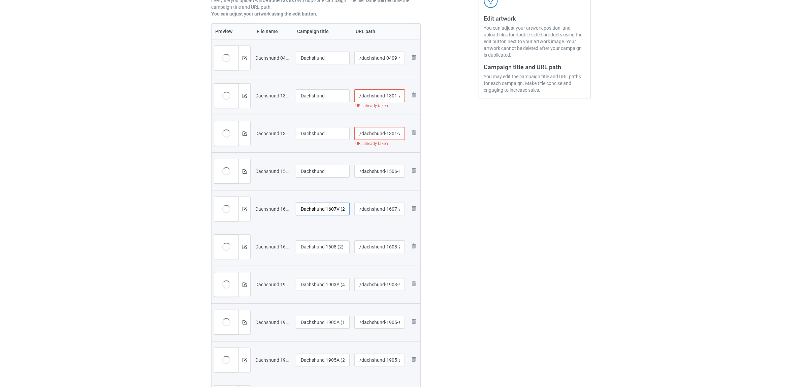
paste input "text"
type input "Dachshund"
click at [325, 248] on input "Dachshund 1608 (2)" at bounding box center [323, 246] width 54 height 13
paste input "text"
type input "Dachshund"
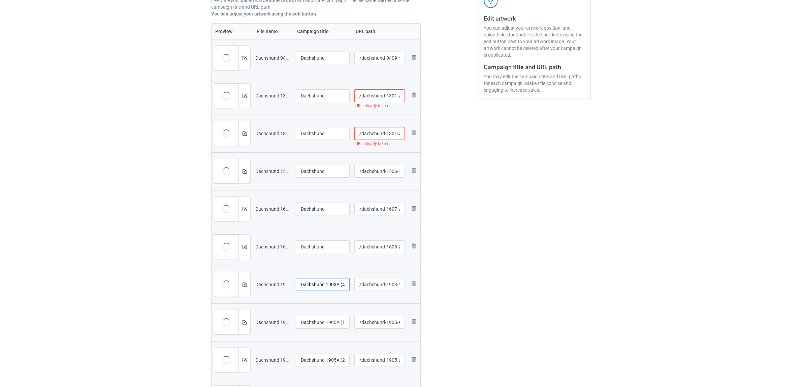
click at [319, 281] on input "Dachshund 1903A (4)" at bounding box center [323, 284] width 54 height 13
paste input "text"
type input "Dachshund"
click at [323, 322] on input "Dachshund 1905A (1)" at bounding box center [323, 322] width 54 height 13
paste input "text"
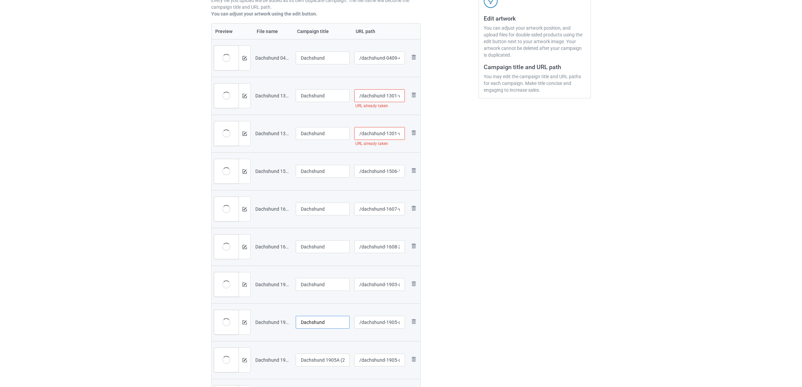
scroll to position [260, 0]
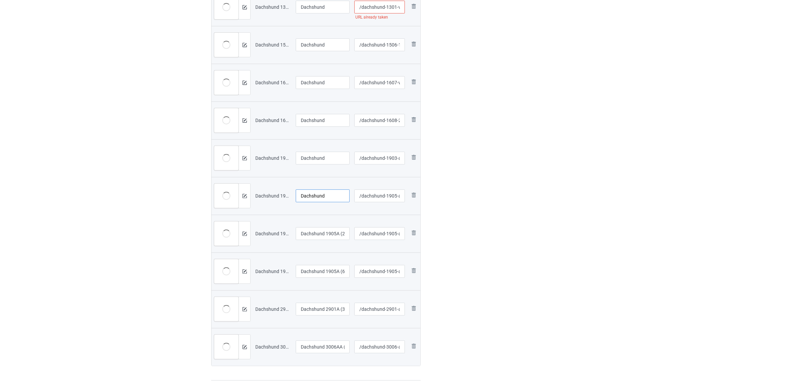
type input "Dachshund"
click at [323, 237] on input "Dachshund 1905A (2)" at bounding box center [323, 233] width 54 height 13
paste input "text"
type input "Dachshund"
click at [323, 265] on input "Dachshund 1905A (6)" at bounding box center [323, 271] width 54 height 13
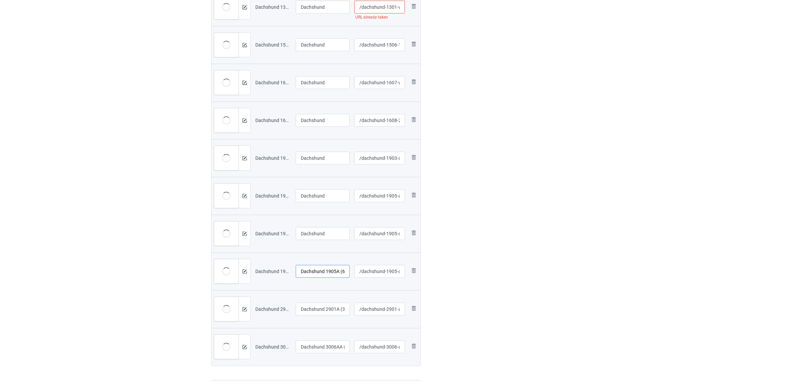
paste input "text"
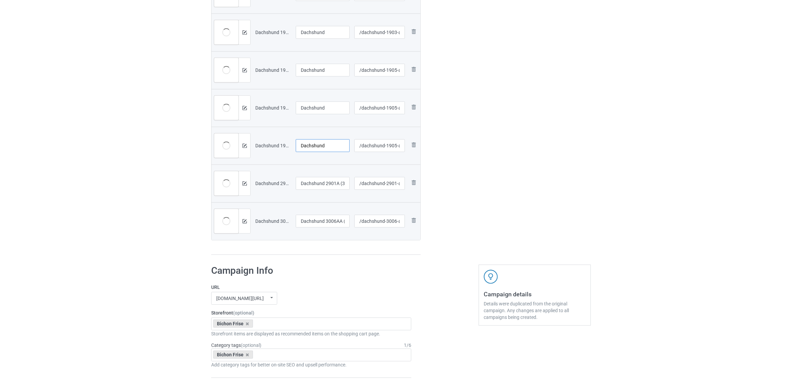
scroll to position [387, 0]
type input "Dachshund"
click at [330, 183] on input "Dachshund 2901A (3)" at bounding box center [323, 182] width 54 height 13
paste input "text"
type input "Dachshund"
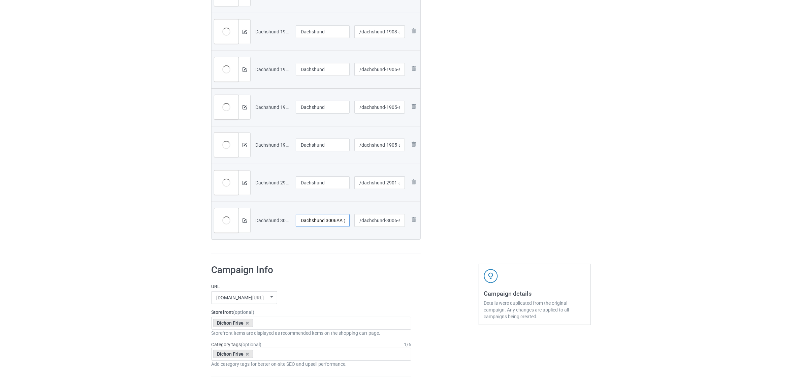
click at [316, 221] on input "Dachshund 3006AA (2)" at bounding box center [323, 220] width 54 height 13
paste input "text"
type input "Dachshund"
click at [361, 253] on div "Preview File name Campaign title URL path Preview and edit artwork Dachshund 04…" at bounding box center [316, 12] width 210 height 484
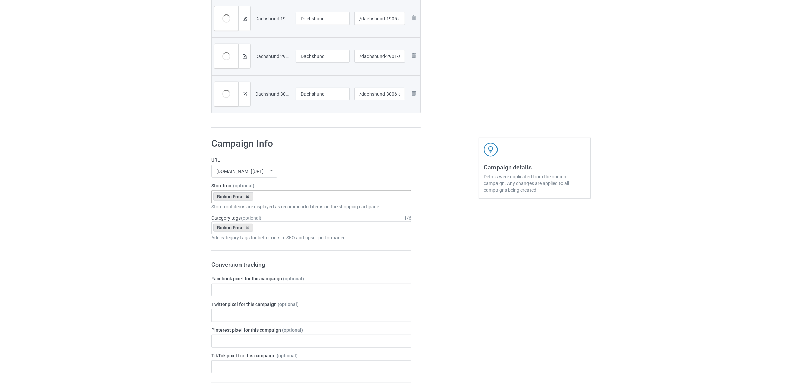
click at [247, 197] on icon at bounding box center [247, 196] width 3 height 4
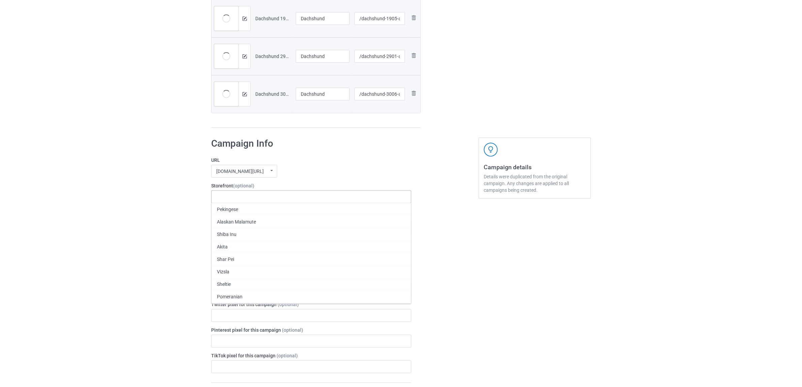
paste input "Dachshund"
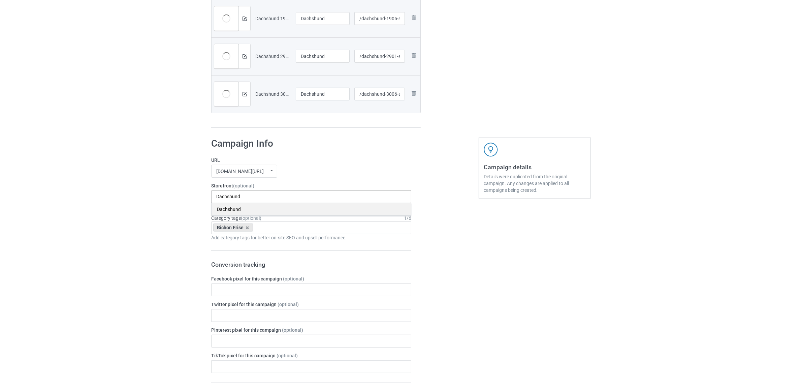
type input "Dachshund"
click at [230, 211] on div "Dachshund" at bounding box center [312, 209] width 200 height 12
click at [246, 226] on icon at bounding box center [247, 227] width 3 height 4
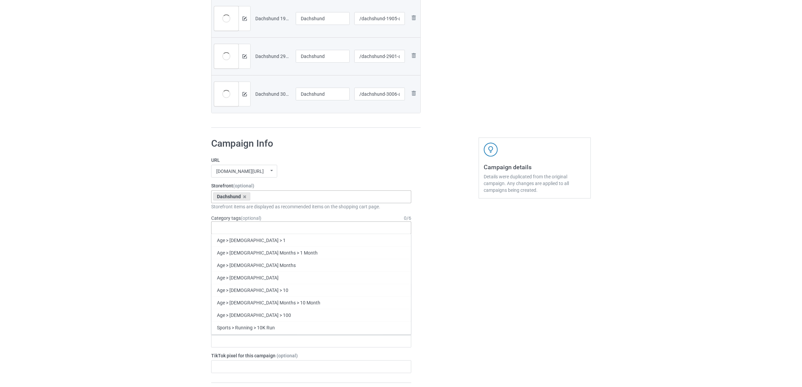
paste input "Dachshund"
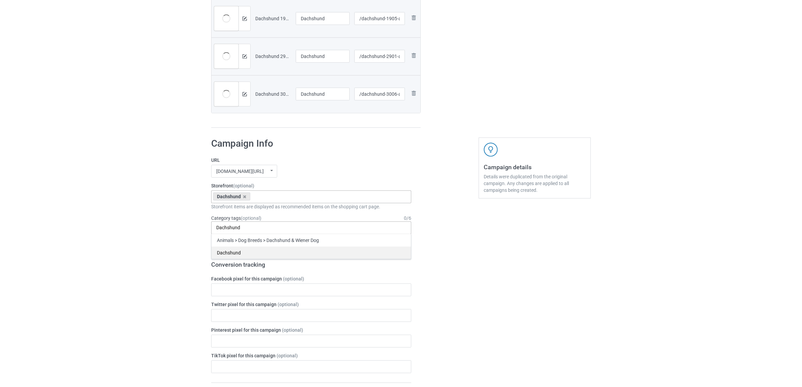
type input "Dachshund"
click at [234, 250] on div "Dachshund" at bounding box center [312, 252] width 200 height 12
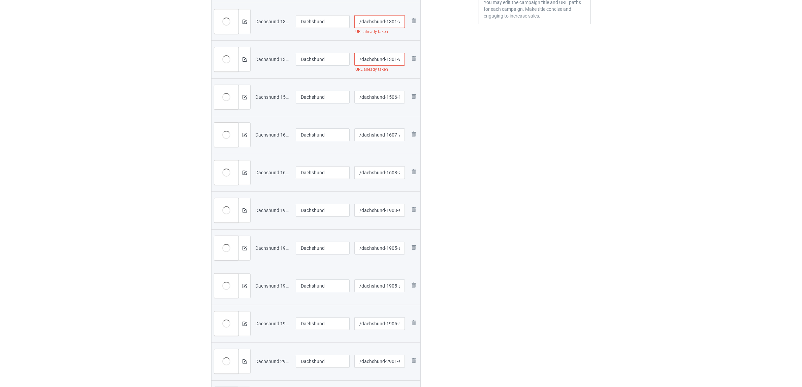
scroll to position [134, 0]
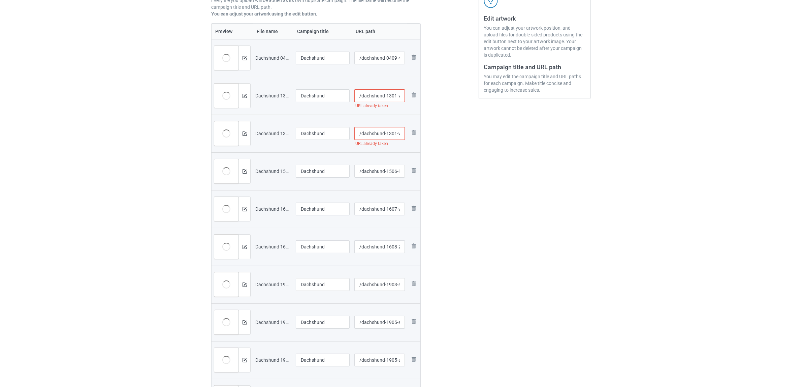
click at [391, 135] on input "/dachshund-1301-v-39" at bounding box center [380, 133] width 51 height 13
type input "/dachshund-13a01-v-39"
click at [496, 196] on div "Edit artwork You can adjust your artwork position, and upload files for double-…" at bounding box center [535, 212] width 122 height 599
click at [390, 94] on input "/dachshund-1301-v-34" at bounding box center [380, 95] width 51 height 13
type input "/dachshund-13a01-v-34"
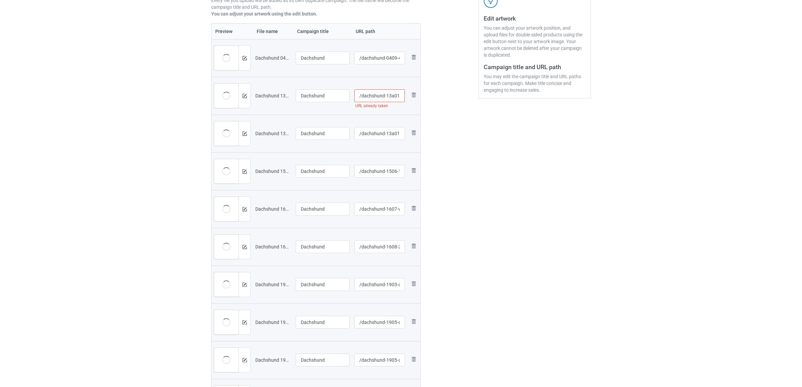
click at [489, 149] on div "Edit artwork You can adjust your artwork position, and upload files for double-…" at bounding box center [535, 212] width 122 height 599
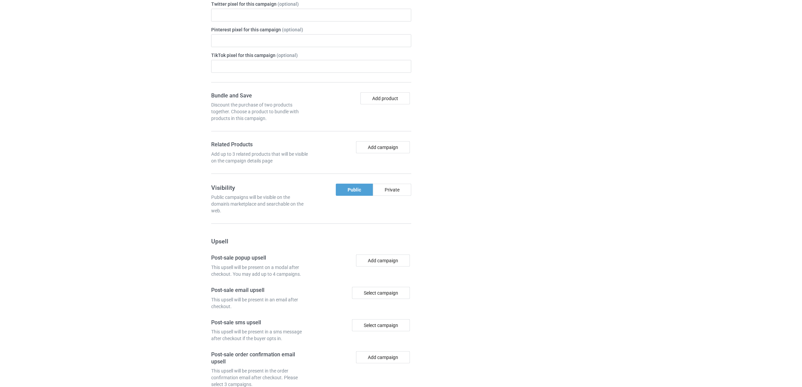
scroll to position [889, 0]
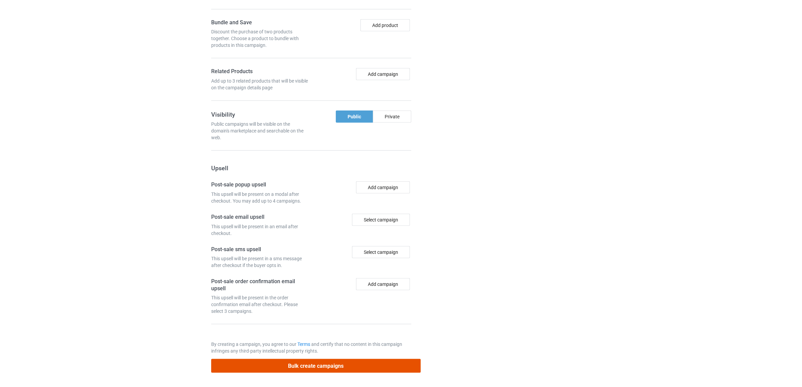
click at [348, 366] on button "Bulk create campaigns" at bounding box center [316, 366] width 210 height 14
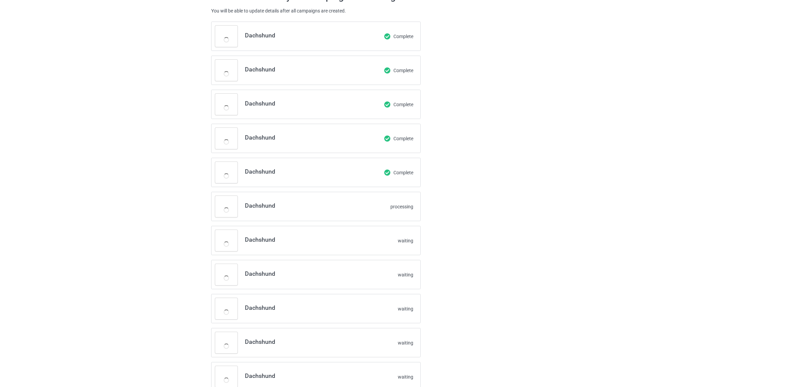
scroll to position [0, 0]
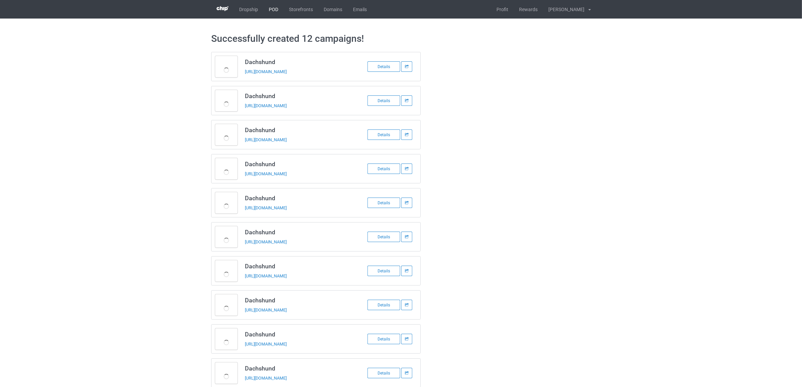
click at [267, 10] on link "POD" at bounding box center [274, 9] width 20 height 19
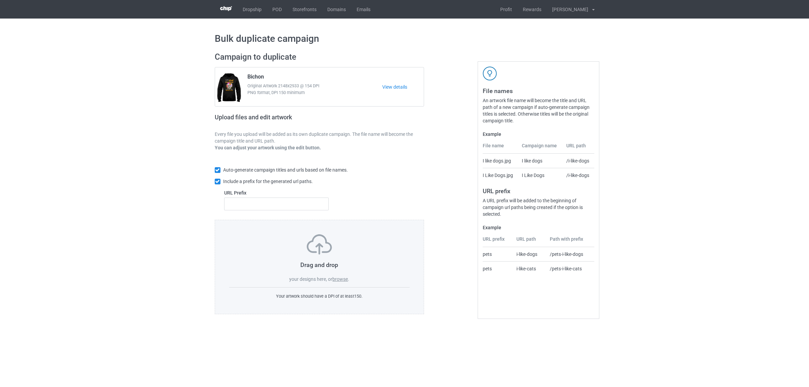
click at [341, 278] on label "browse" at bounding box center [340, 278] width 16 height 5
click at [0, 0] on input "browse" at bounding box center [0, 0] width 0 height 0
click at [337, 277] on label "browse" at bounding box center [340, 278] width 16 height 5
click at [0, 0] on input "browse" at bounding box center [0, 0] width 0 height 0
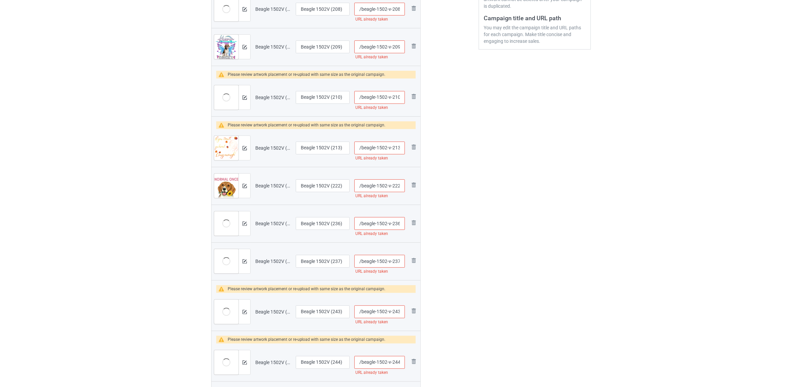
scroll to position [211, 0]
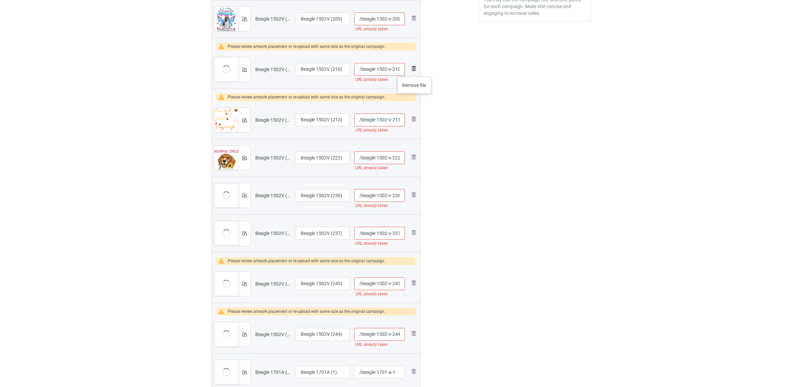
click at [415, 70] on img at bounding box center [414, 68] width 8 height 8
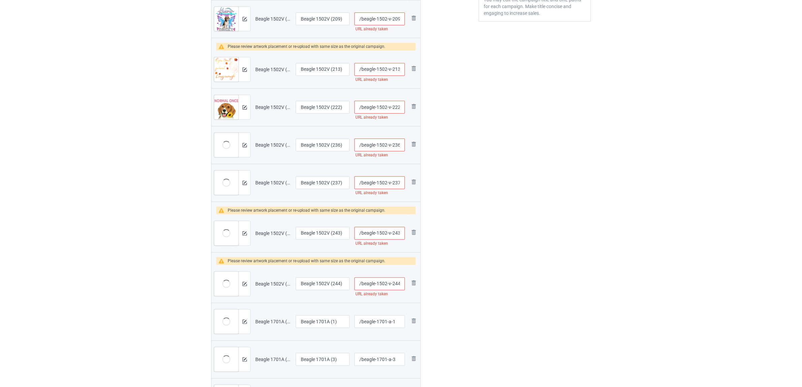
click at [0, 0] on img at bounding box center [0, 0] width 0 height 0
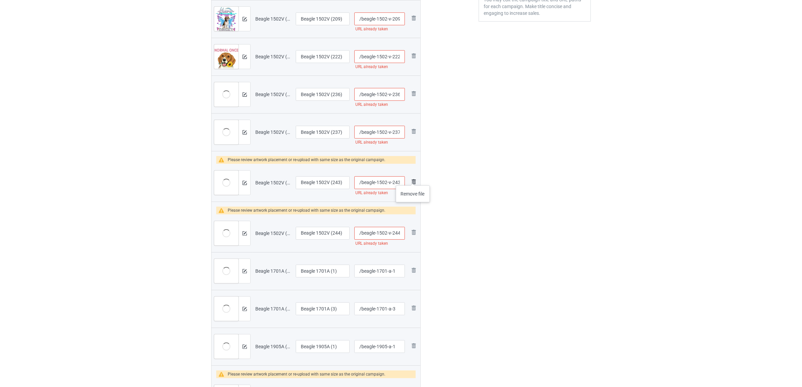
click at [413, 179] on img at bounding box center [414, 182] width 8 height 8
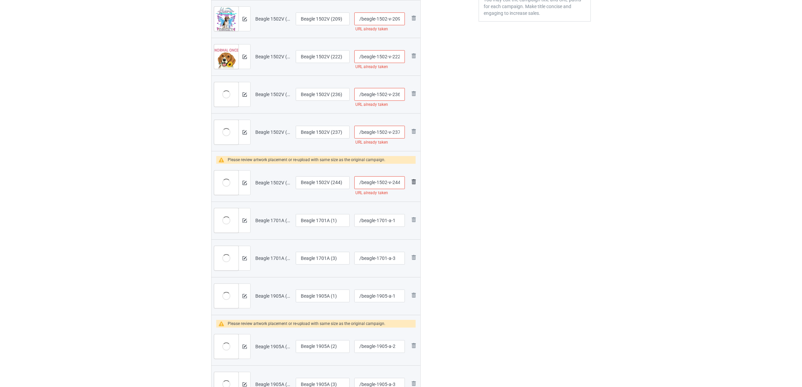
click at [413, 180] on img at bounding box center [414, 182] width 8 height 8
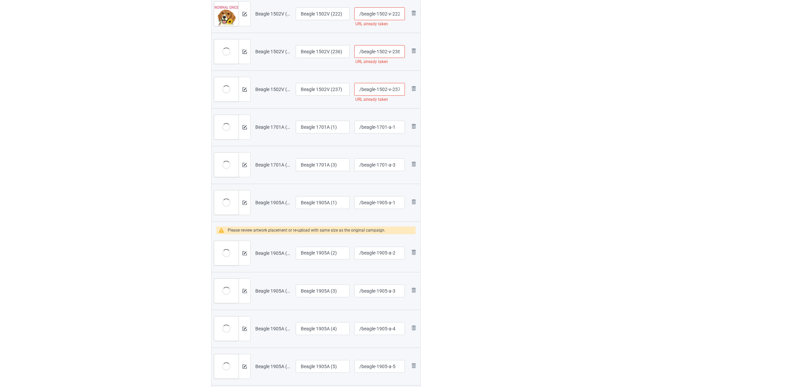
scroll to position [295, 0]
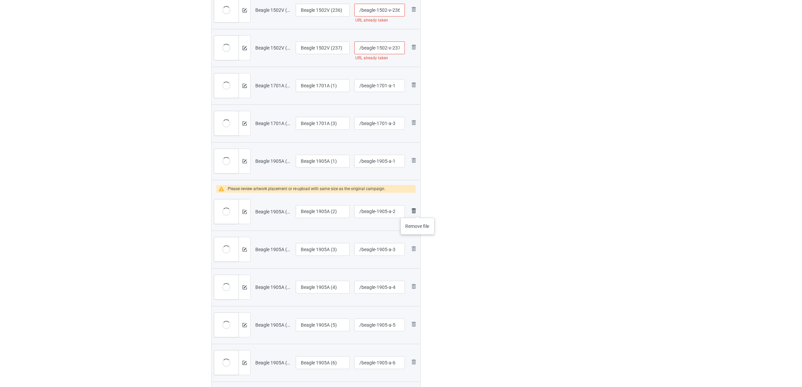
click at [418, 211] on img at bounding box center [414, 211] width 8 height 8
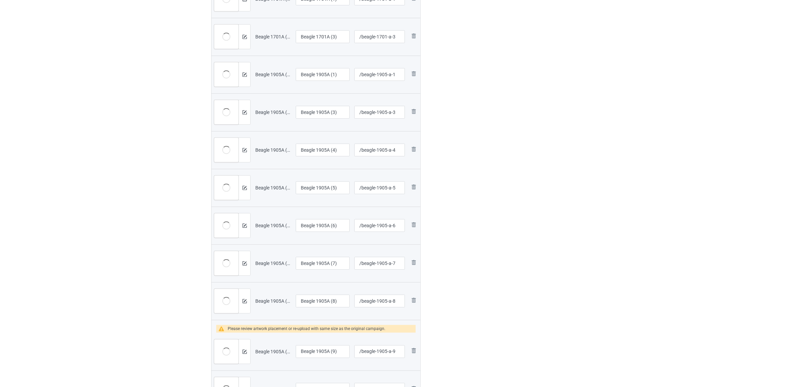
scroll to position [463, 0]
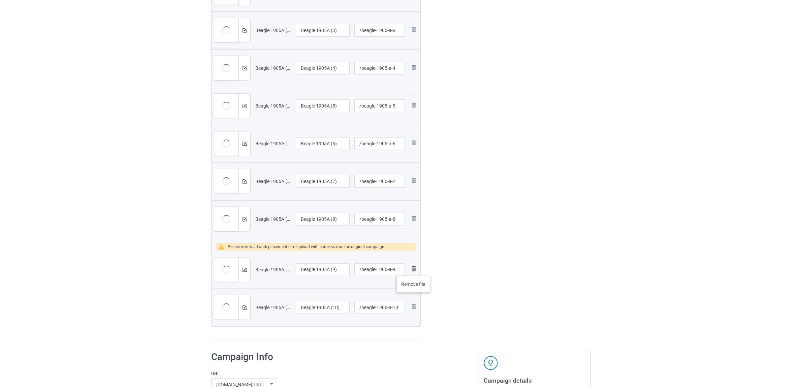
click at [414, 269] on img at bounding box center [414, 269] width 8 height 8
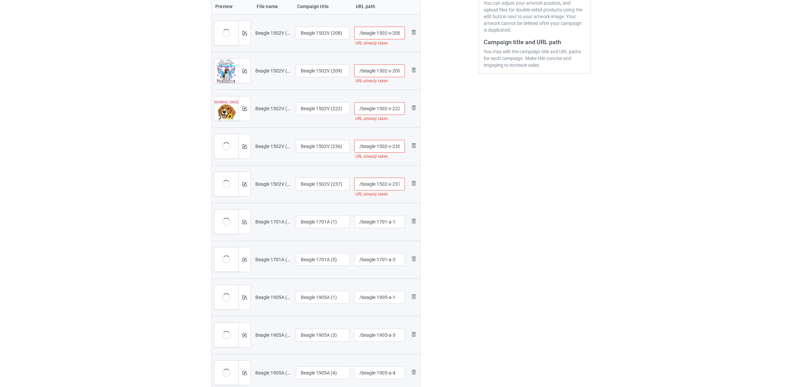
scroll to position [0, 0]
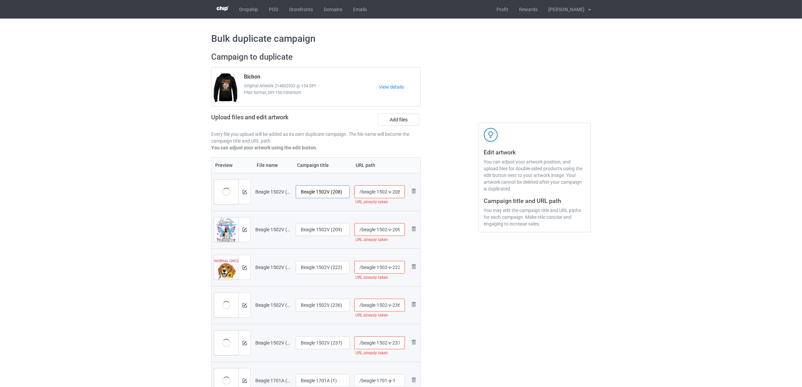
drag, startPoint x: 318, startPoint y: 191, endPoint x: 352, endPoint y: 192, distance: 34.4
click at [352, 192] on tr "Preview and edit artwork Beagle 1502V (208).png Beagle 1502V (208) /beagle-1502…" at bounding box center [316, 192] width 209 height 38
click at [311, 188] on input "Beagle" at bounding box center [323, 191] width 54 height 13
type input "Beagle"
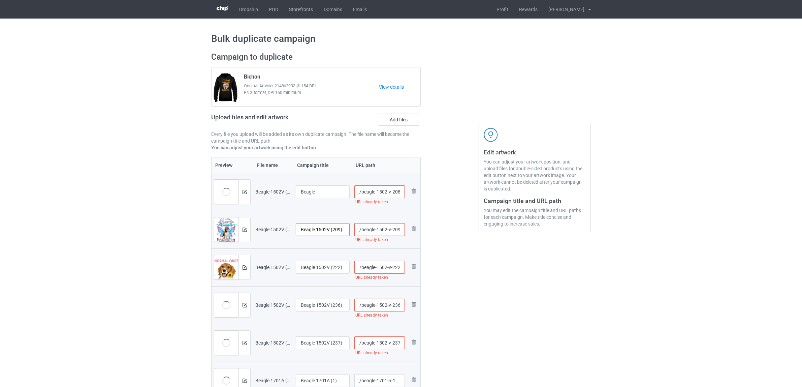
click at [323, 230] on input "Beagle 1502V (209)" at bounding box center [323, 229] width 54 height 13
paste input "text"
type input "Beagle"
click at [317, 270] on input "Beagle 1502V (222)" at bounding box center [323, 267] width 54 height 13
paste input "text"
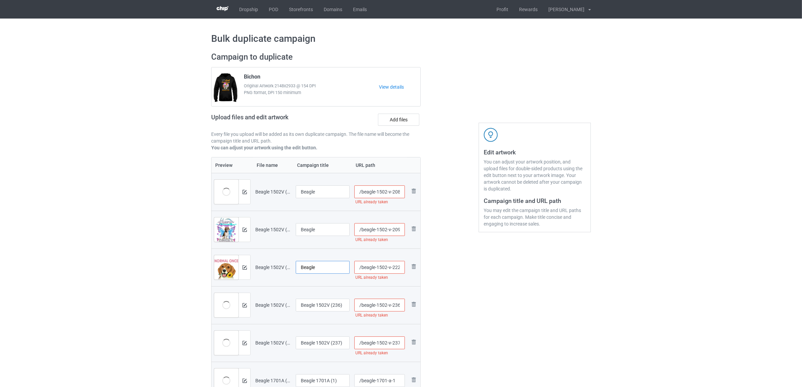
type input "Beagle"
click at [319, 303] on input "Beagle 1502V (236)" at bounding box center [323, 305] width 54 height 13
paste input "text"
type input "Beagle"
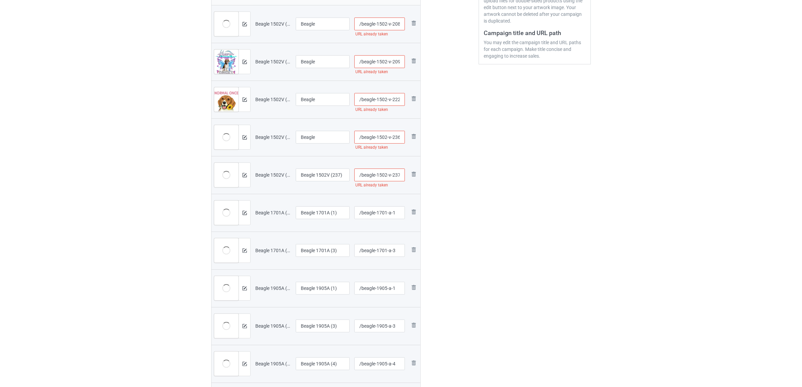
scroll to position [169, 0]
click at [312, 173] on input "Beagle 1502V (237)" at bounding box center [323, 174] width 54 height 13
paste input "text"
type input "Beagle"
click at [316, 214] on input "Beagle 1701A (1)" at bounding box center [323, 212] width 54 height 13
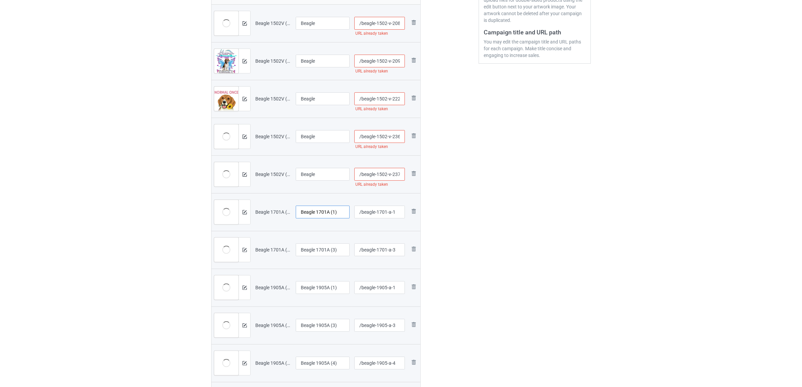
paste input "text"
type input "Beagle"
click at [319, 258] on div at bounding box center [323, 258] width 54 height 4
click at [321, 256] on input "Beagle 1701A (3)" at bounding box center [323, 249] width 54 height 13
paste input "text"
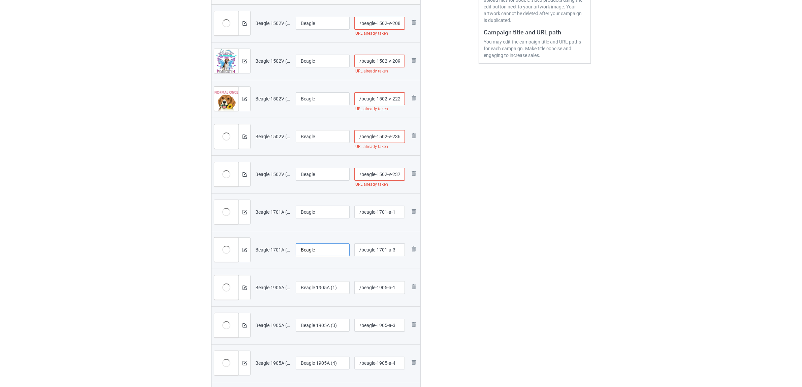
type input "Beagle"
click at [312, 290] on input "Beagle 1905A (1)" at bounding box center [323, 287] width 54 height 13
paste input "text"
type input "Beagle"
click at [311, 324] on input "Beagle 1905A (3)" at bounding box center [323, 325] width 54 height 13
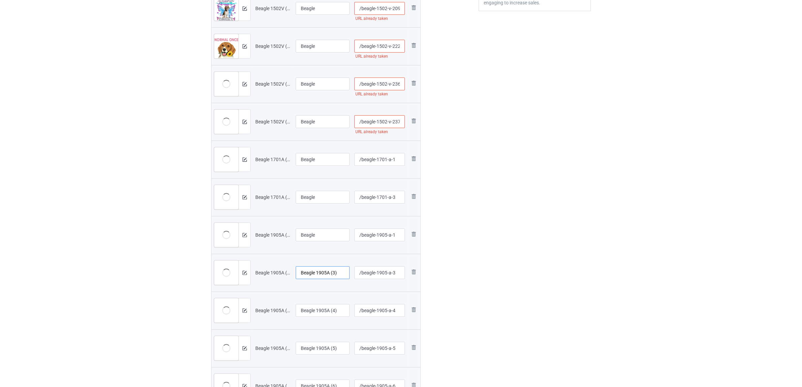
scroll to position [295, 0]
paste input "text"
type input "Beagle"
click at [313, 236] on input "Beagle 1905A (4)" at bounding box center [323, 236] width 54 height 13
paste input "text"
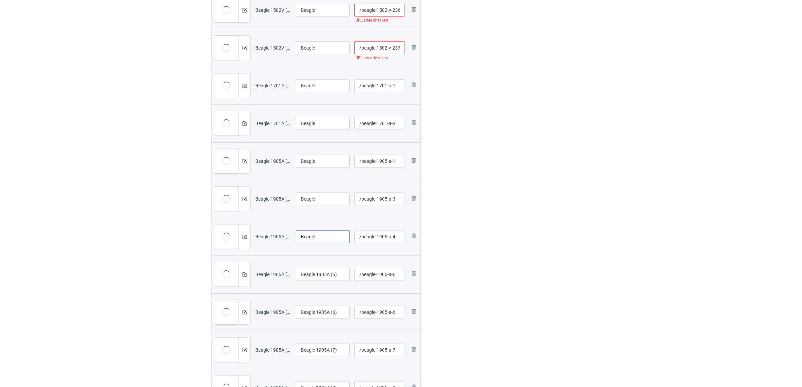
type input "Beagle"
click at [317, 270] on input "Beagle 1905A (5)" at bounding box center [323, 274] width 54 height 13
paste input "text"
type input "Beagle"
click at [322, 312] on input "Beagle 1905A (6)" at bounding box center [323, 312] width 54 height 13
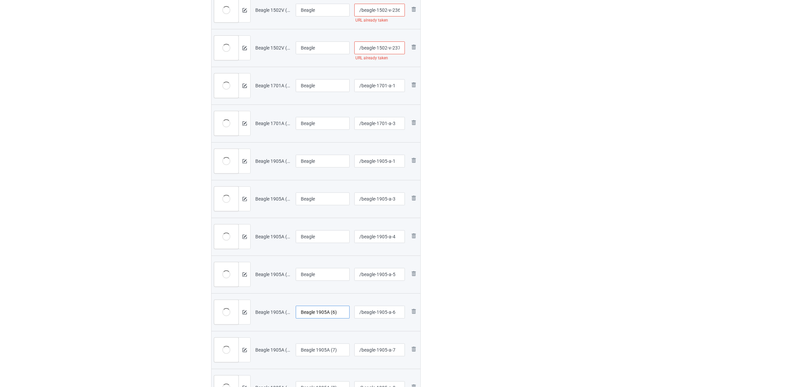
paste input "text"
type input "Beagle"
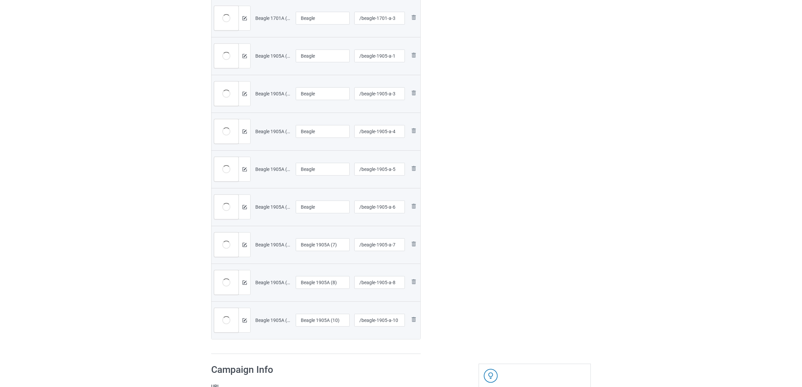
scroll to position [463, 0]
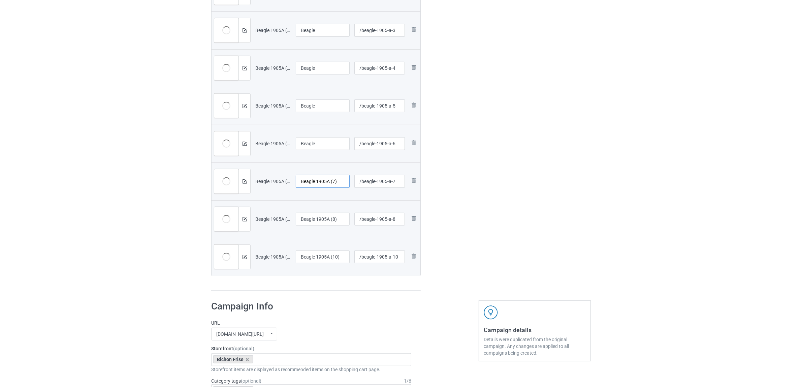
click at [314, 182] on input "Beagle 1905A (7)" at bounding box center [323, 181] width 54 height 13
paste input "text"
type input "Beagle"
click at [322, 220] on input "Beagle 1905A (8)" at bounding box center [323, 219] width 54 height 13
paste input "text"
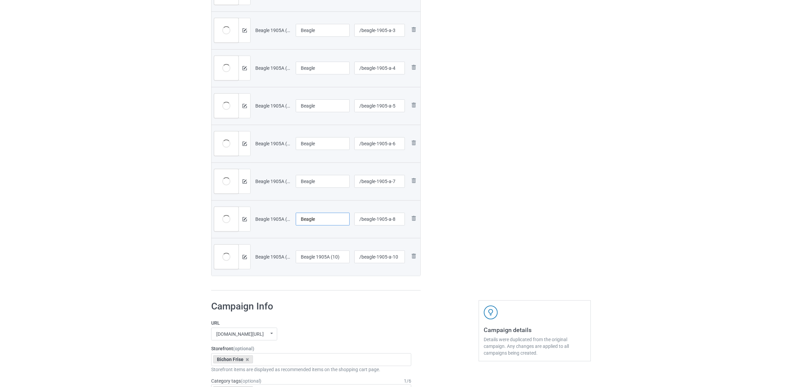
type input "Beagle"
click at [315, 256] on input "Beagle 1905A (10)" at bounding box center [323, 256] width 54 height 13
paste input "text"
type input "Beagle"
click at [321, 291] on div at bounding box center [316, 290] width 210 height 1
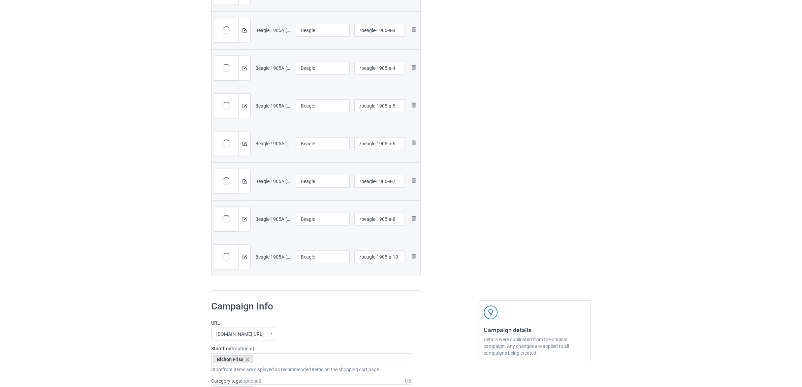
scroll to position [590, 0]
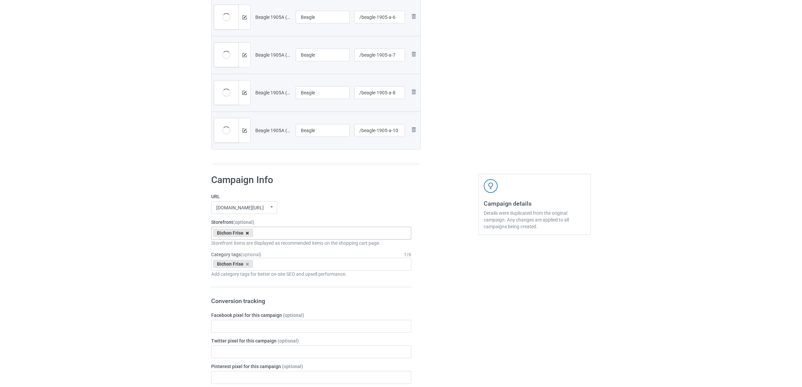
click at [248, 234] on icon at bounding box center [247, 233] width 3 height 4
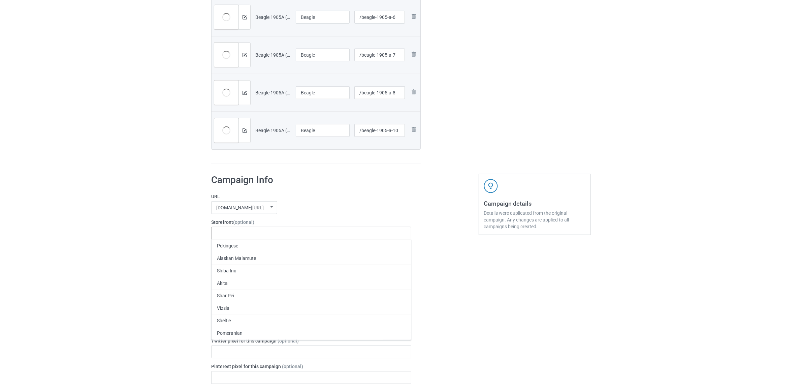
paste input "Beagle"
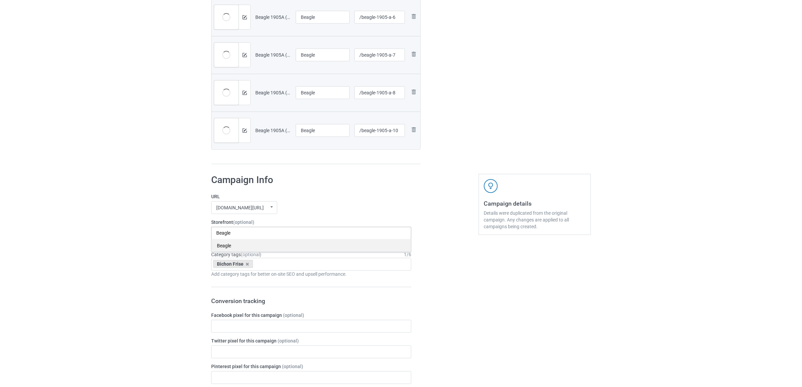
type input "Beagle"
click at [225, 245] on div "Beagle" at bounding box center [312, 245] width 200 height 12
click at [246, 265] on icon at bounding box center [247, 264] width 3 height 4
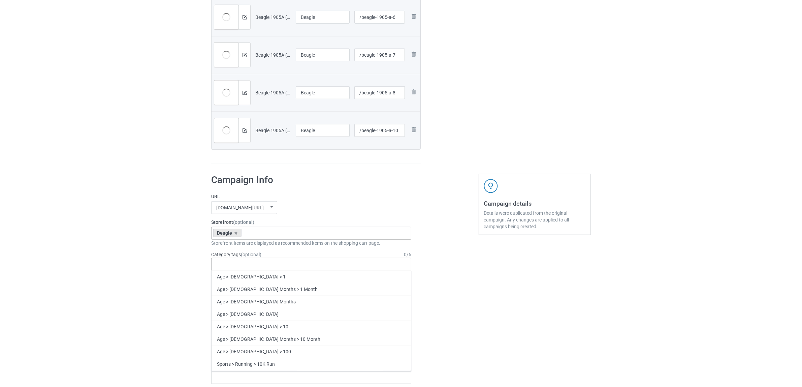
paste input "Beagle"
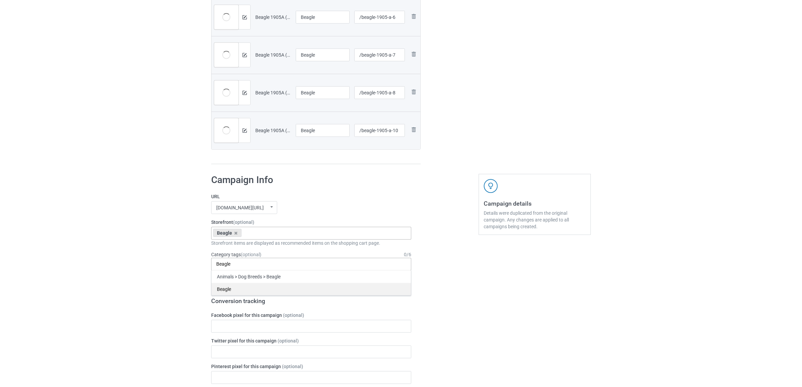
type input "Beagle"
click at [233, 287] on div "Beagle" at bounding box center [312, 289] width 200 height 12
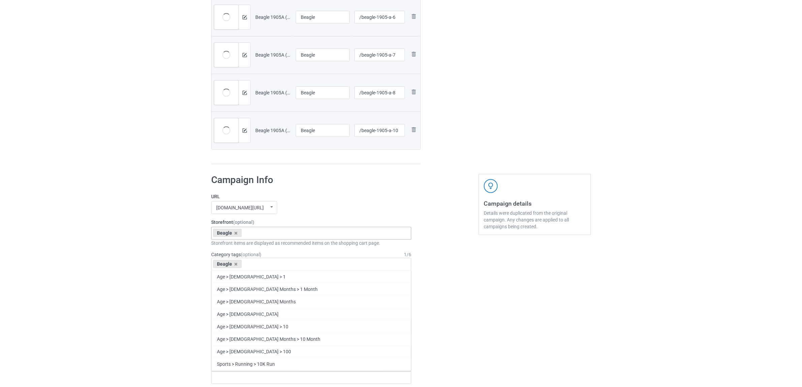
click at [91, 240] on div "Bulk duplicate campaign Campaign to duplicate Bichon Original Artwork 2148x2933…" at bounding box center [401, 113] width 802 height 1368
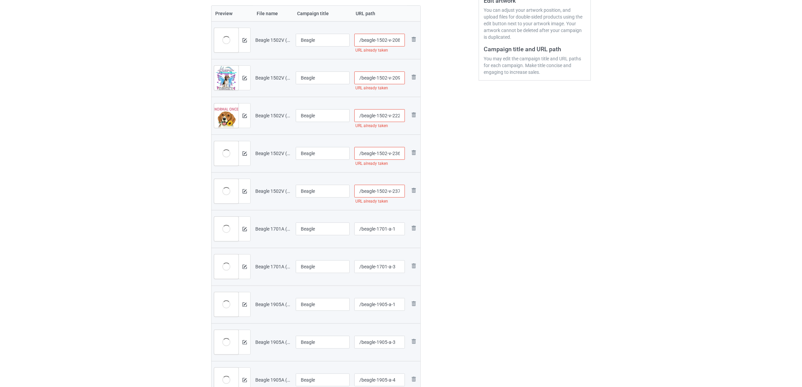
scroll to position [84, 0]
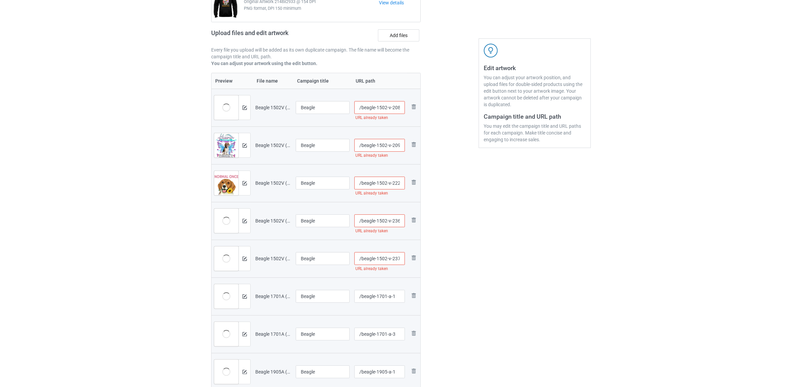
click at [384, 181] on input "/beagle-1502-v-222" at bounding box center [380, 183] width 51 height 13
click at [383, 181] on input "/beagle-1502-v-222" at bounding box center [380, 183] width 51 height 13
type input "/beagle-15102-v-222"
click at [498, 226] on div "Edit artwork You can adjust your artwork position, and upload files for double-…" at bounding box center [535, 319] width 122 height 712
click at [381, 105] on input "/beagle-1502-v-208" at bounding box center [380, 107] width 51 height 13
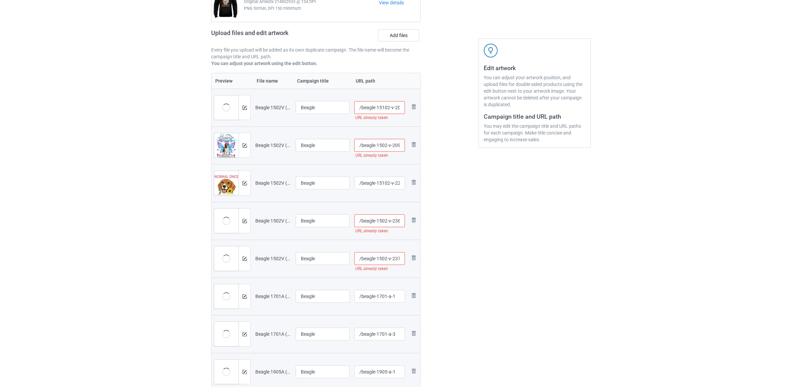
type input "/beagle-15102-v-208"
click at [474, 179] on div "Edit artwork You can adjust your artwork position, and upload files for double-…" at bounding box center [535, 319] width 122 height 712
click at [384, 146] on input "/beagle-1502-v-209" at bounding box center [380, 145] width 51 height 13
type input "/beagle-15012-v-209"
click at [491, 182] on div "Edit artwork You can adjust your artwork position, and upload files for double-…" at bounding box center [535, 319] width 122 height 712
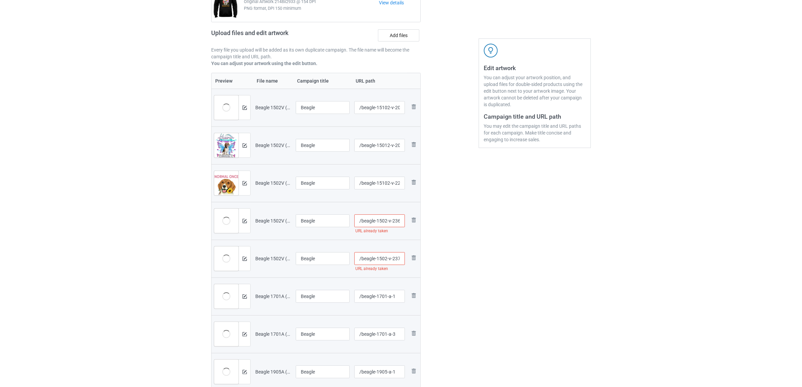
click at [381, 218] on input "/beagle-1502-v-236" at bounding box center [380, 220] width 51 height 13
type input "/beagle-15102-v-236"
drag, startPoint x: 473, startPoint y: 251, endPoint x: 463, endPoint y: 251, distance: 10.8
click at [473, 251] on div at bounding box center [450, 319] width 49 height 712
click at [384, 258] on input "/beagle-1502-v-237" at bounding box center [380, 258] width 51 height 13
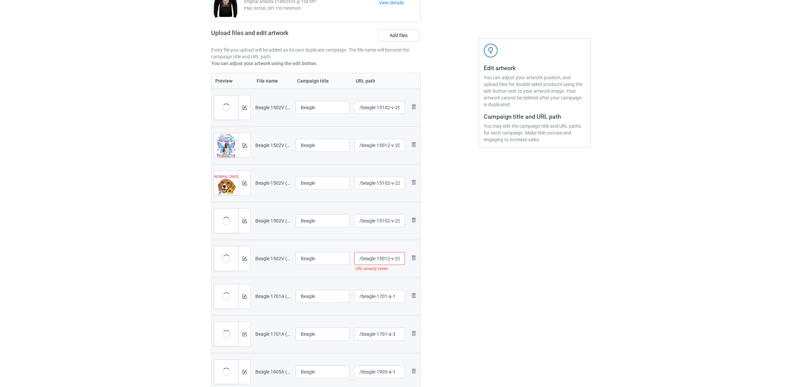
type input "/beagle-15012-v-237"
click at [495, 265] on div "Edit artwork You can adjust your artwork position, and upload files for double-…" at bounding box center [535, 319] width 122 height 712
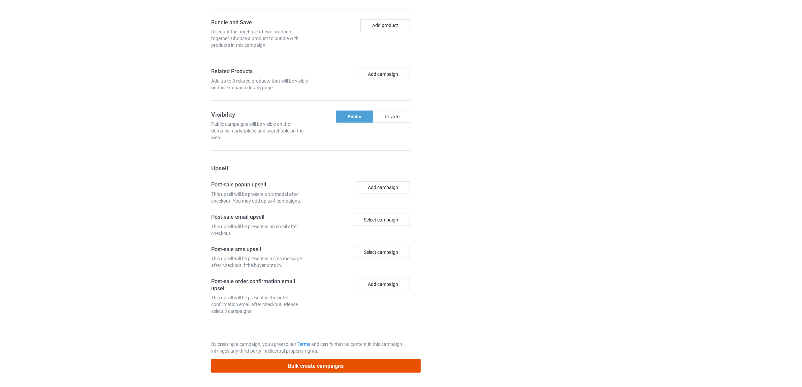
click at [323, 369] on button "Bulk create campaigns" at bounding box center [316, 366] width 210 height 14
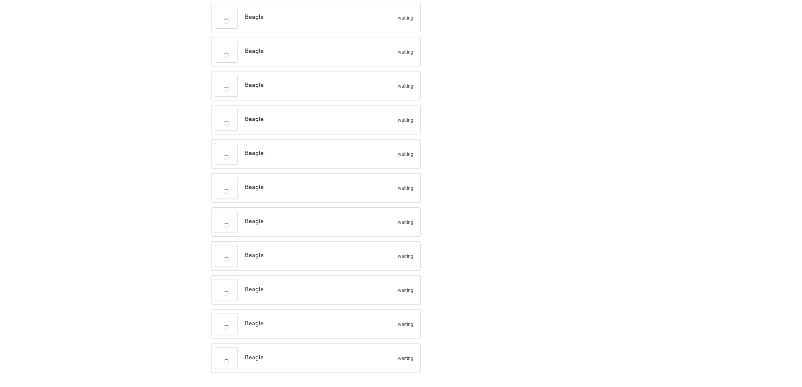
scroll to position [187, 0]
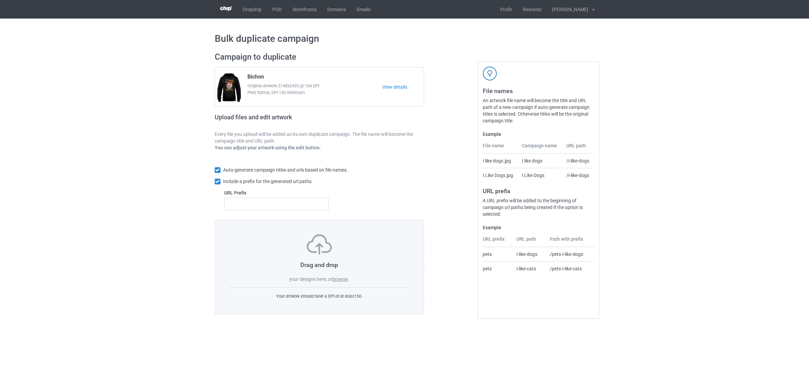
click at [345, 280] on label "browse" at bounding box center [340, 278] width 16 height 5
click at [0, 0] on input "browse" at bounding box center [0, 0] width 0 height 0
click at [339, 280] on label "browse" at bounding box center [340, 278] width 16 height 5
click at [0, 0] on input "browse" at bounding box center [0, 0] width 0 height 0
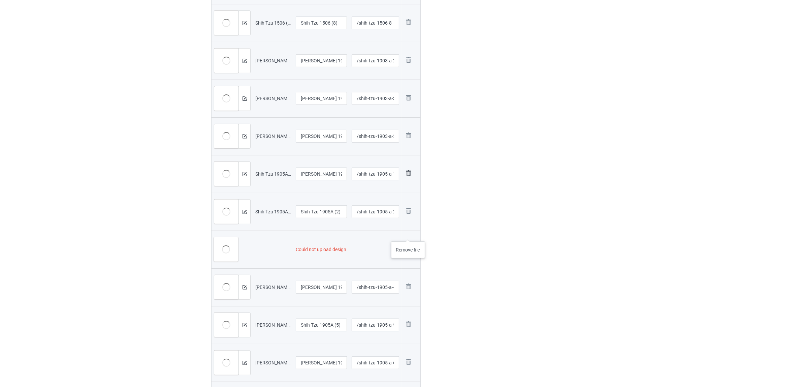
scroll to position [337, 0]
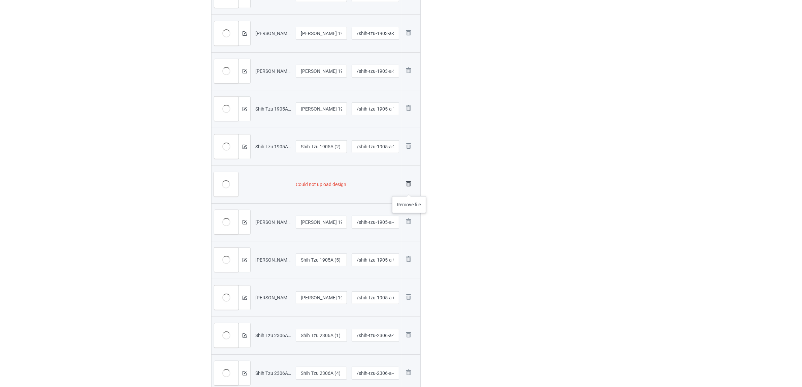
click at [409, 189] on link at bounding box center [408, 184] width 9 height 11
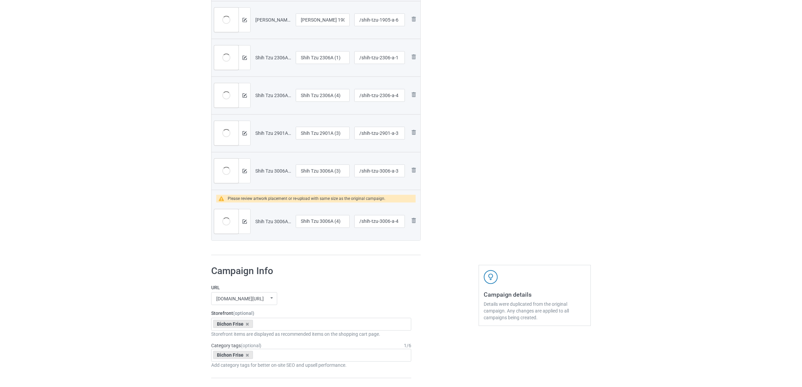
scroll to position [604, 0]
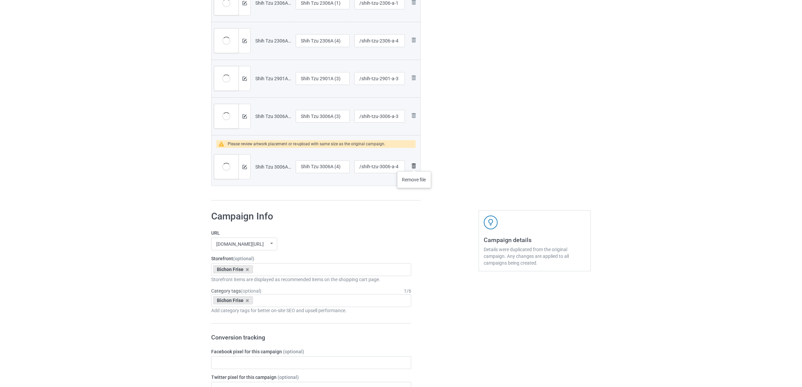
click at [415, 164] on img at bounding box center [414, 166] width 8 height 8
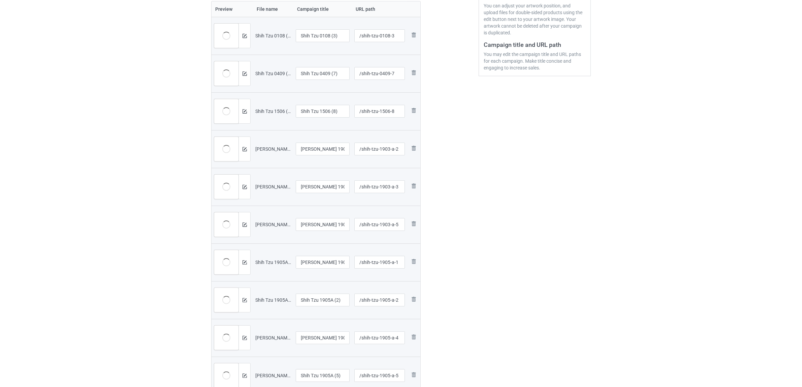
scroll to position [98, 0]
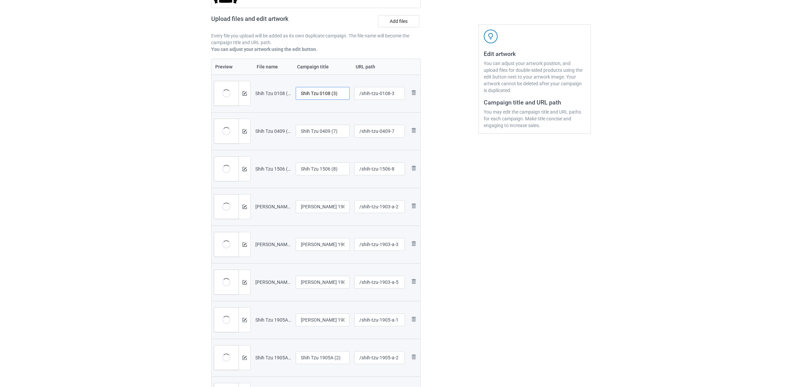
drag, startPoint x: 319, startPoint y: 93, endPoint x: 347, endPoint y: 93, distance: 28.6
click at [347, 93] on input "Shih Tzu 0108 (3)" at bounding box center [323, 93] width 54 height 13
drag, startPoint x: 331, startPoint y: 92, endPoint x: 262, endPoint y: 83, distance: 69.3
click at [262, 83] on tr "Preview and edit artwork Shih Tzu 0108 (3).png Shih Tzu /shih-tzu-0108-3 Remove…" at bounding box center [316, 93] width 209 height 38
type input "[PERSON_NAME]"
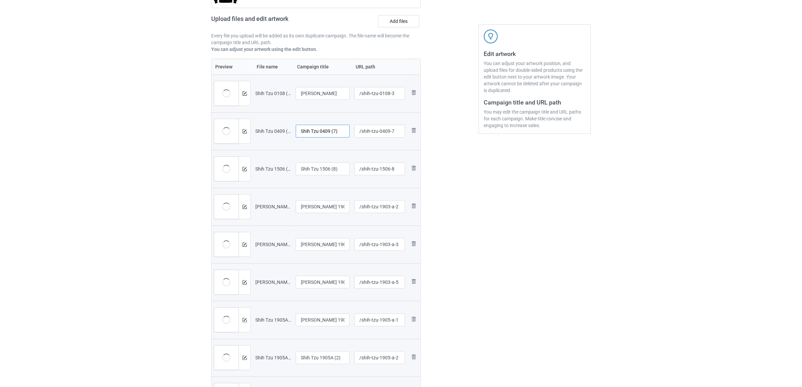
click at [335, 132] on input "Shih Tzu 0409 (7)" at bounding box center [323, 131] width 54 height 13
paste input "text"
type input "[PERSON_NAME]"
click at [334, 172] on input "Shih Tzu 1506 (8)" at bounding box center [323, 168] width 54 height 13
paste input "text"
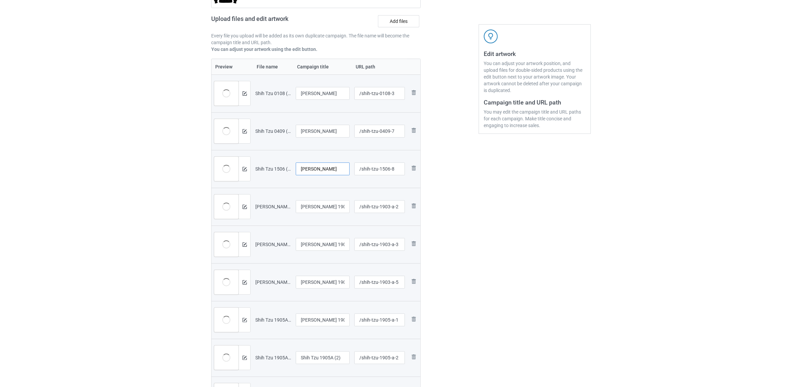
type input "[PERSON_NAME]"
click at [318, 207] on input "[PERSON_NAME] 1903A (2)" at bounding box center [323, 206] width 54 height 13
paste input "text"
type input "[PERSON_NAME]"
click at [328, 242] on input "[PERSON_NAME] 1903A (3)" at bounding box center [323, 244] width 54 height 13
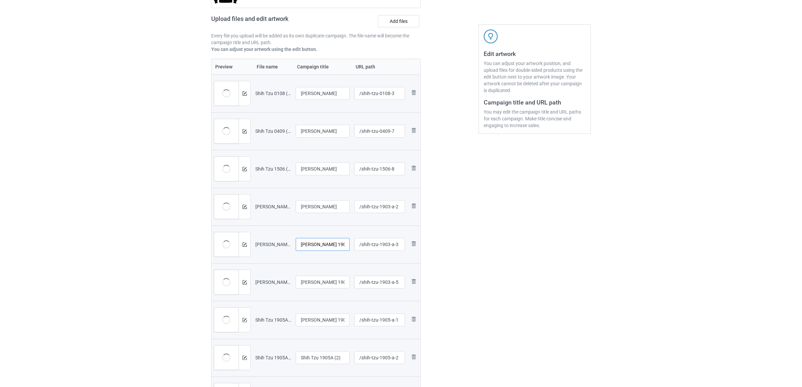
paste input "text"
type input "[PERSON_NAME]"
click at [313, 291] on div at bounding box center [323, 290] width 54 height 4
click at [322, 284] on input "[PERSON_NAME] 1903A (5)" at bounding box center [323, 282] width 54 height 13
paste input "text"
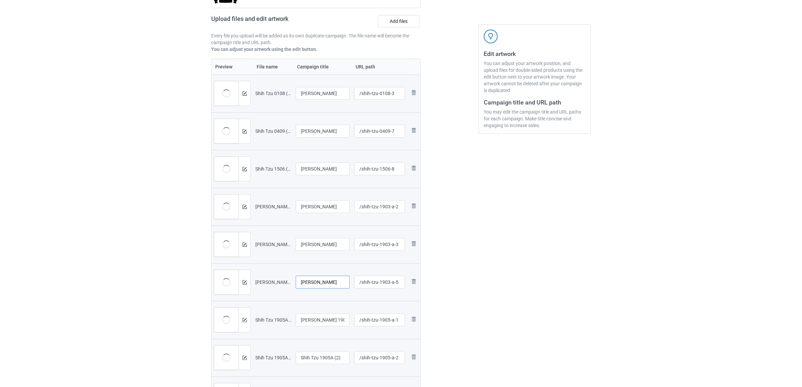
type input "[PERSON_NAME]"
click at [314, 315] on input "Shih Tzu 1905A (1)" at bounding box center [323, 319] width 54 height 13
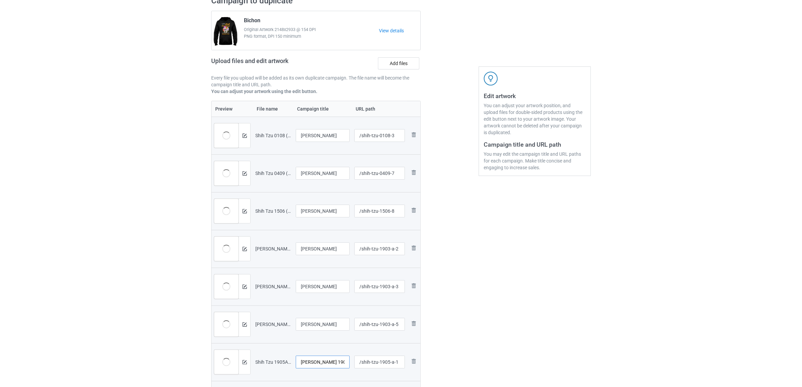
scroll to position [183, 0]
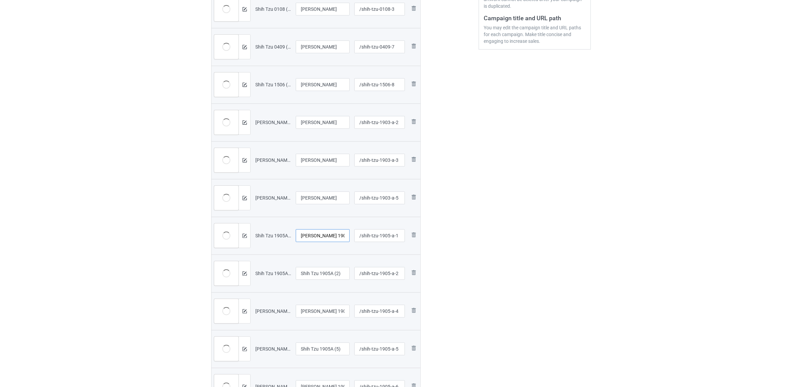
paste input "text"
type input "Shih Tzu"
click at [312, 278] on input "Shih Tzu 1905A (2)" at bounding box center [323, 273] width 54 height 13
paste input "text"
type input "Shih Tzu"
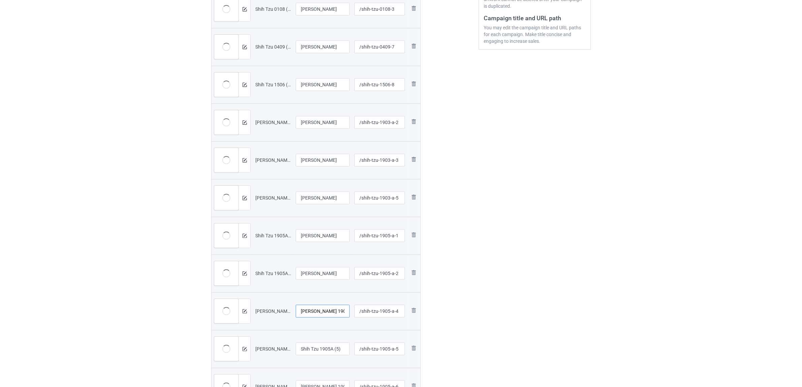
click at [327, 312] on input "Shih Tzu 1905A (4)" at bounding box center [323, 311] width 54 height 13
paste input "text"
type input "Shih Tzu"
click at [321, 346] on input "Shih Tzu 1905A (5)" at bounding box center [323, 348] width 54 height 13
paste input "text"
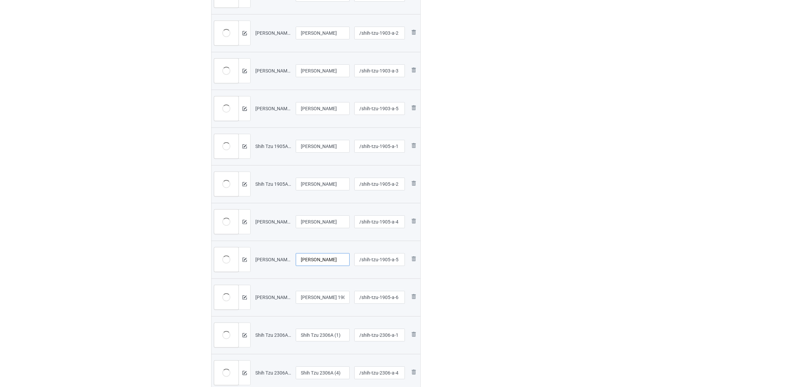
scroll to position [351, 0]
type input "Shih Tzu"
click at [316, 218] on input "Shih Tzu 1905A (6)" at bounding box center [323, 218] width 54 height 13
paste input "text"
type input "Shih Tzu"
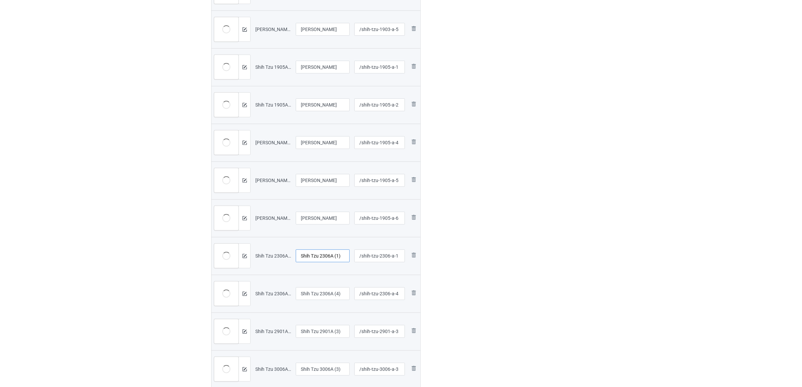
click at [327, 257] on input "Shih Tzu 2306A (1)" at bounding box center [323, 255] width 54 height 13
paste input "text"
type input "Shih Tzu"
click at [334, 296] on input "Shih Tzu 2306A (4)" at bounding box center [323, 293] width 54 height 13
paste input "text"
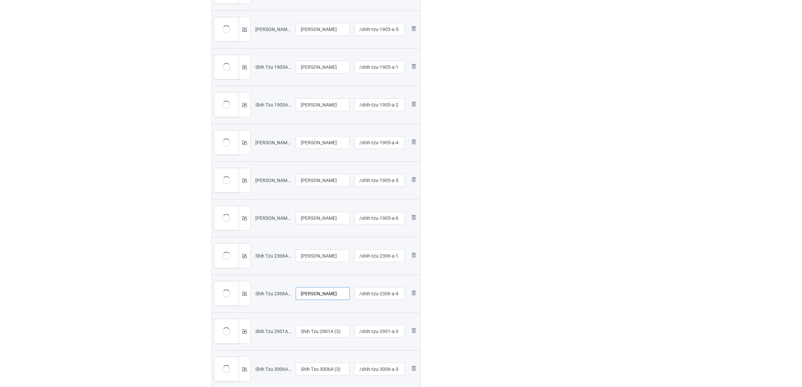
type input "Shih Tzu"
click at [334, 326] on input "Shih Tzu 2901A (3)" at bounding box center [323, 331] width 54 height 13
paste input "text"
type input "Shih Tzu"
click at [586, 307] on div "Edit artwork You can adjust your artwork position, and upload files for double-…" at bounding box center [535, 52] width 122 height 712
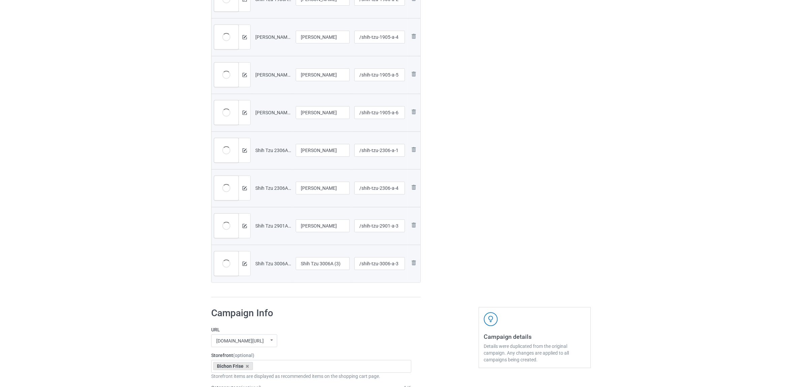
scroll to position [520, 0]
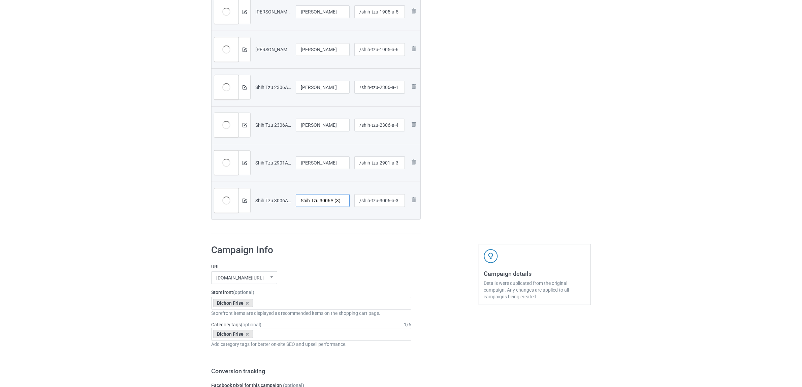
click at [329, 198] on input "Shih Tzu 3006A (3)" at bounding box center [323, 200] width 54 height 13
paste input "text"
type input "Shih Tzu"
click at [245, 303] on div "Bichon Frise" at bounding box center [233, 303] width 40 height 8
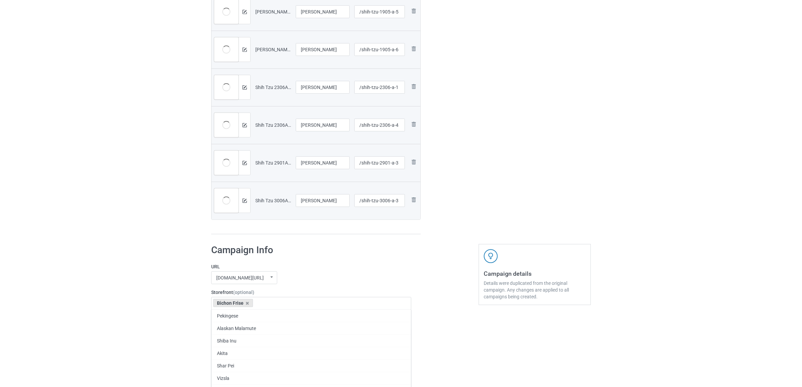
paste input "Shih Tzu"
type input "Shih Tzu"
click at [246, 304] on icon at bounding box center [247, 303] width 3 height 4
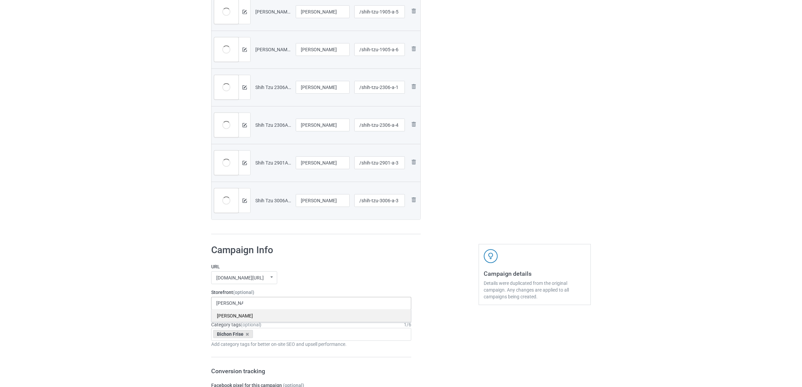
click at [233, 317] on div "Shih Tzu" at bounding box center [312, 315] width 200 height 12
drag, startPoint x: 166, startPoint y: 309, endPoint x: 173, endPoint y: 314, distance: 8.2
click at [169, 312] on div "Bulk duplicate campaign Campaign to duplicate Bichon Original Artwork 2148x2933…" at bounding box center [401, 183] width 802 height 1368
click at [246, 334] on icon at bounding box center [247, 334] width 3 height 4
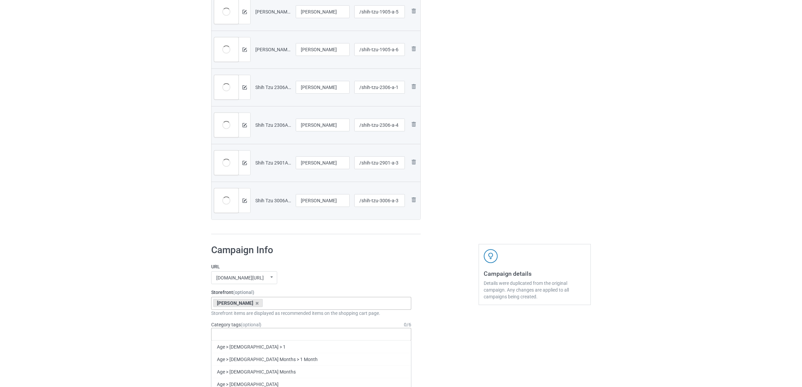
paste input "Shih Tzu"
type input "Shih Tzu"
click at [231, 359] on div "Shih Tzu" at bounding box center [312, 359] width 200 height 12
click at [151, 329] on div "Bulk duplicate campaign Campaign to duplicate Bichon Original Artwork 2148x2933…" at bounding box center [401, 183] width 802 height 1368
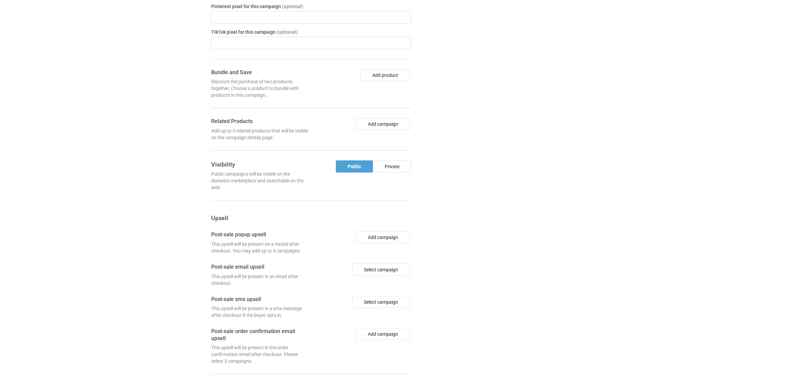
scroll to position [1002, 0]
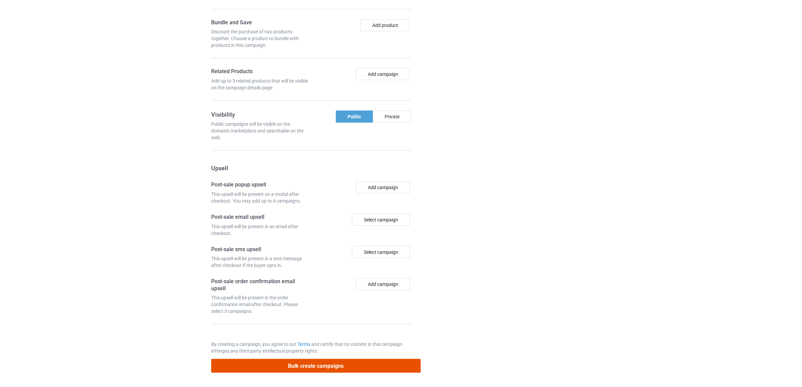
click at [303, 363] on button "Bulk create campaigns" at bounding box center [316, 366] width 210 height 14
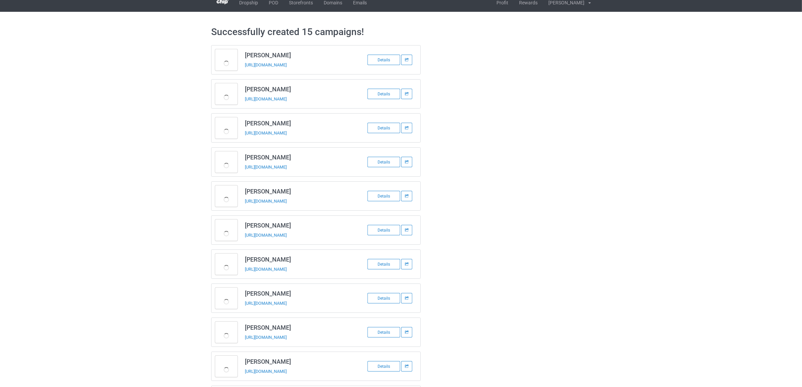
scroll to position [0, 0]
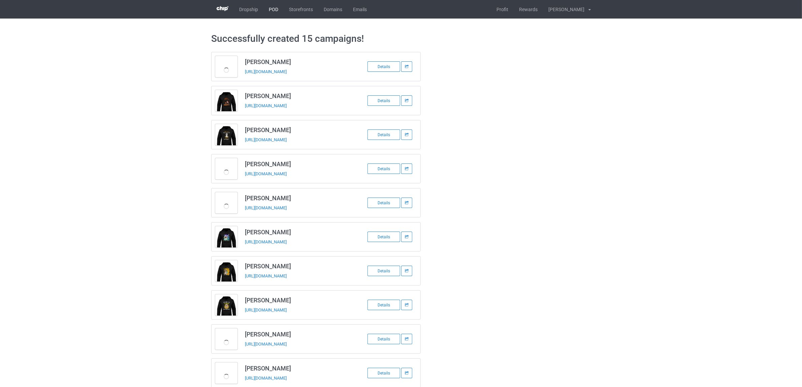
click at [273, 10] on link "POD" at bounding box center [274, 9] width 20 height 19
